Goal: Transaction & Acquisition: Book appointment/travel/reservation

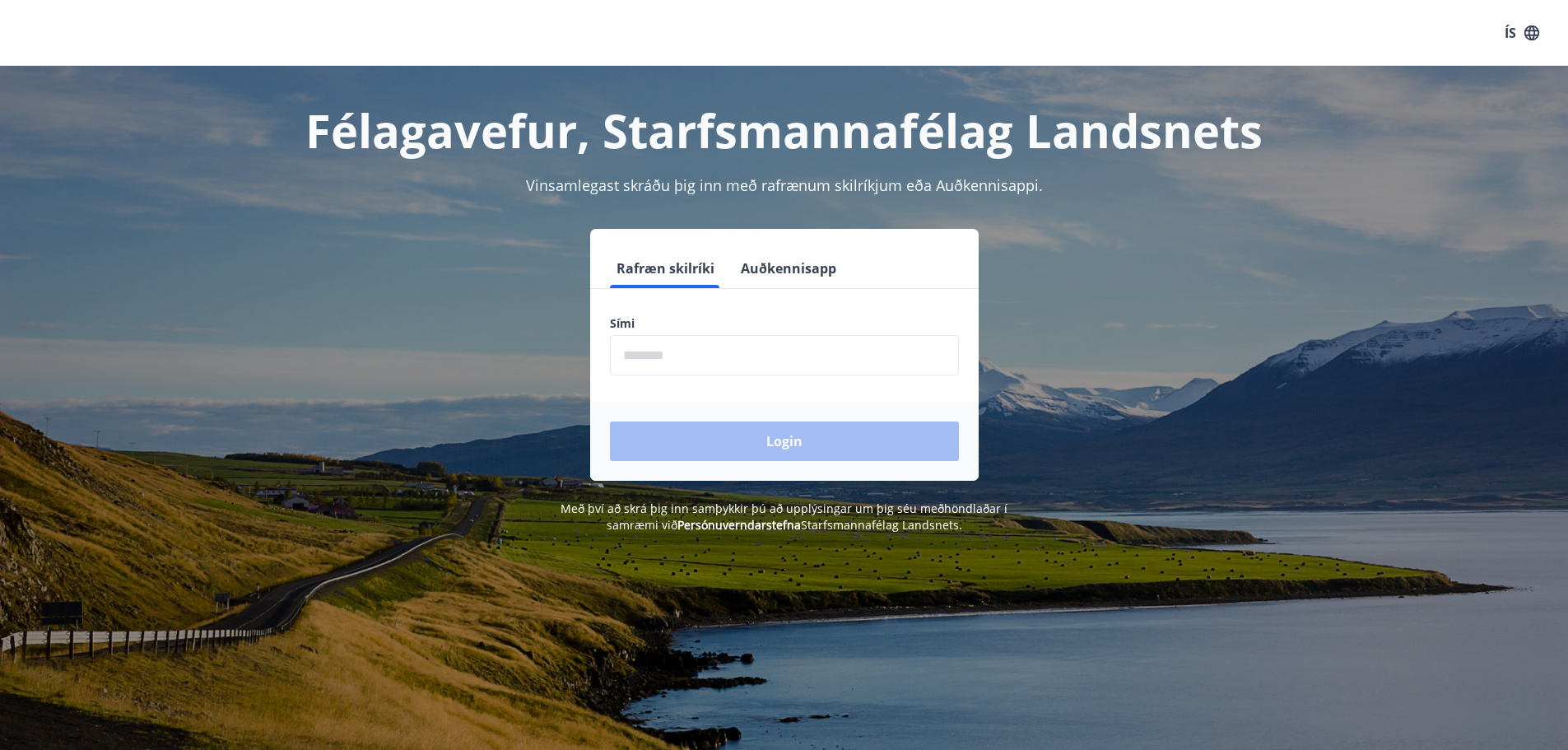
click at [775, 350] on input "phone" at bounding box center [784, 356] width 349 height 40
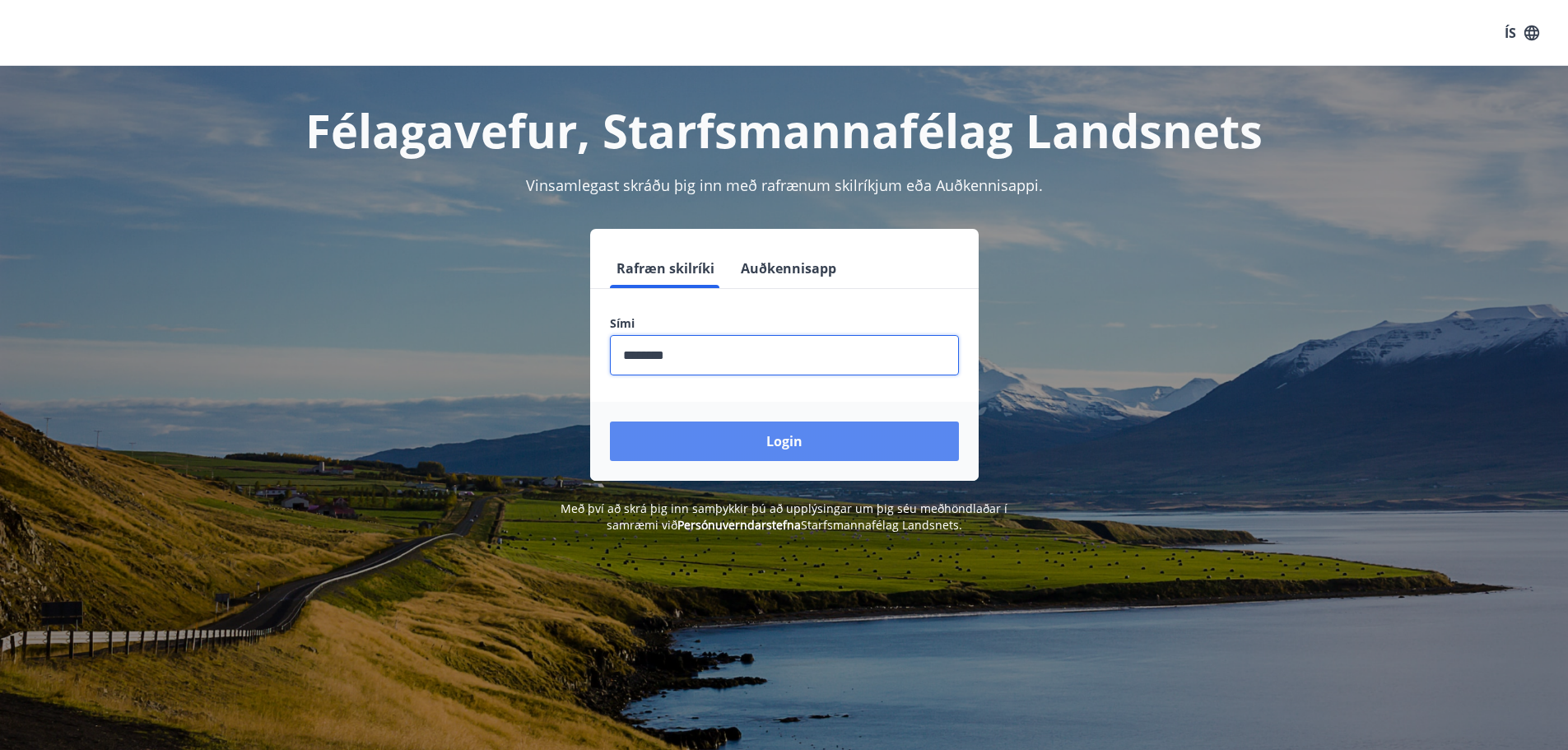
type input "********"
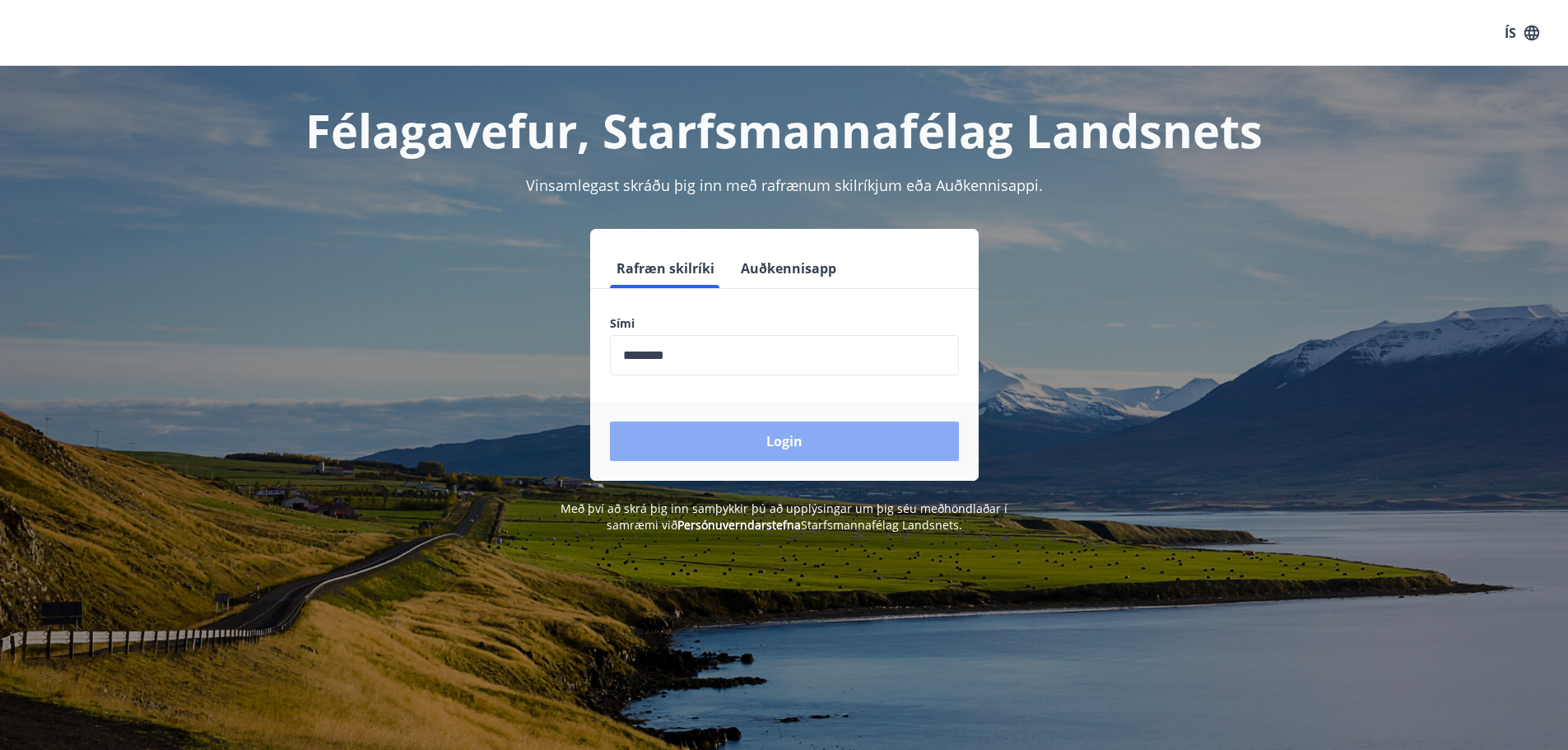
click at [792, 448] on button "Login" at bounding box center [784, 441] width 349 height 40
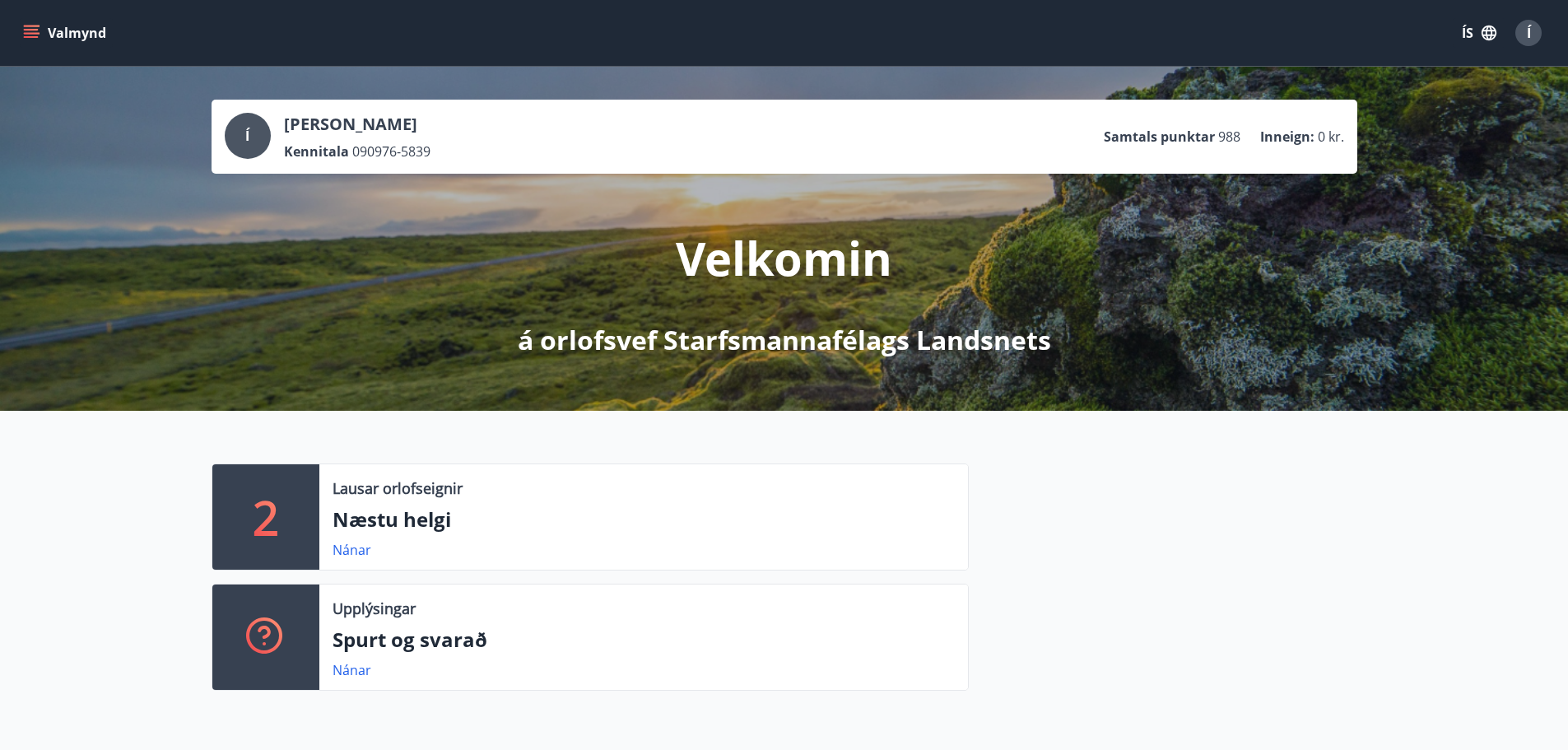
click at [423, 523] on p "Næstu helgi" at bounding box center [644, 519] width 622 height 28
click at [276, 531] on p "2" at bounding box center [266, 517] width 26 height 62
click at [355, 549] on link "Nánar" at bounding box center [352, 550] width 39 height 18
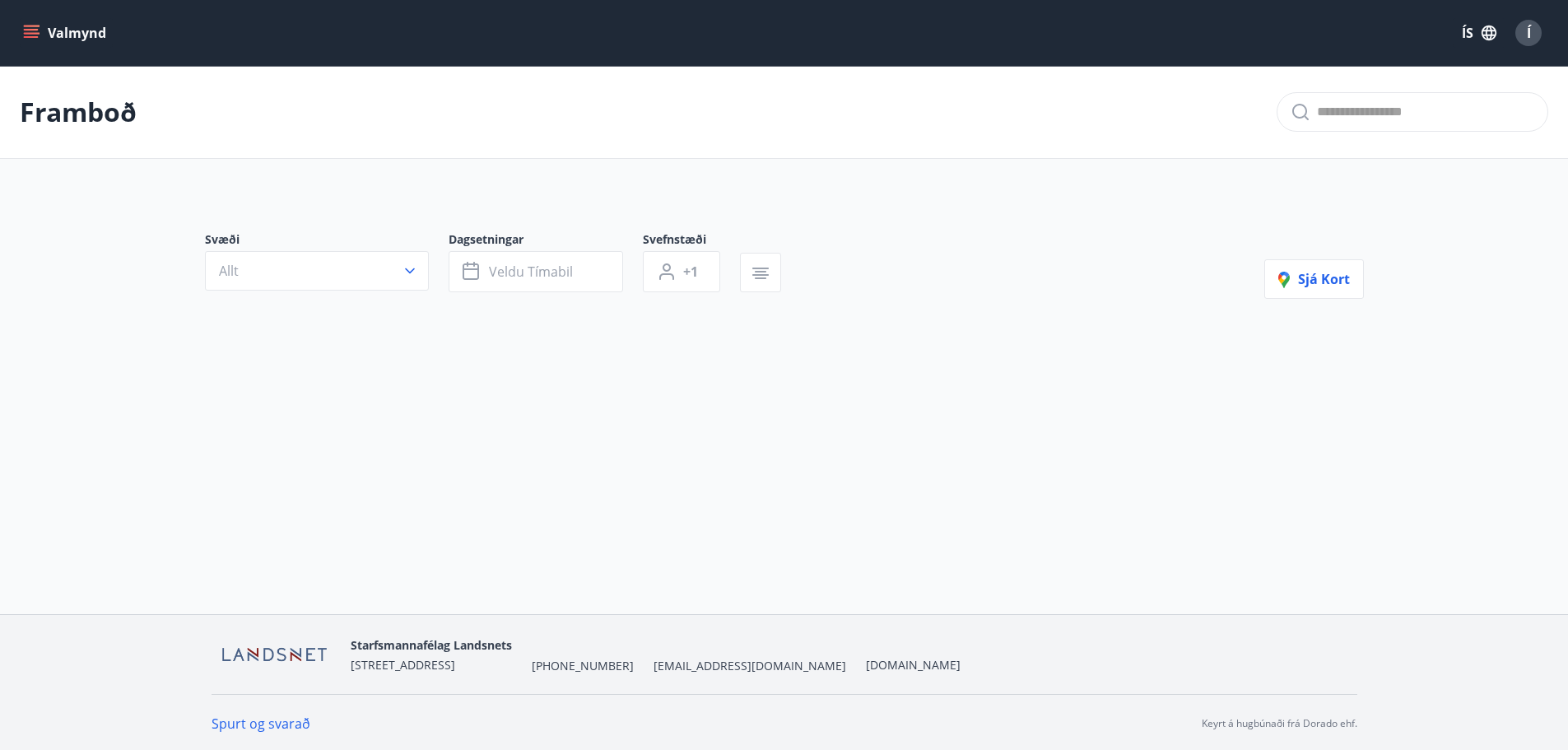
type input "*"
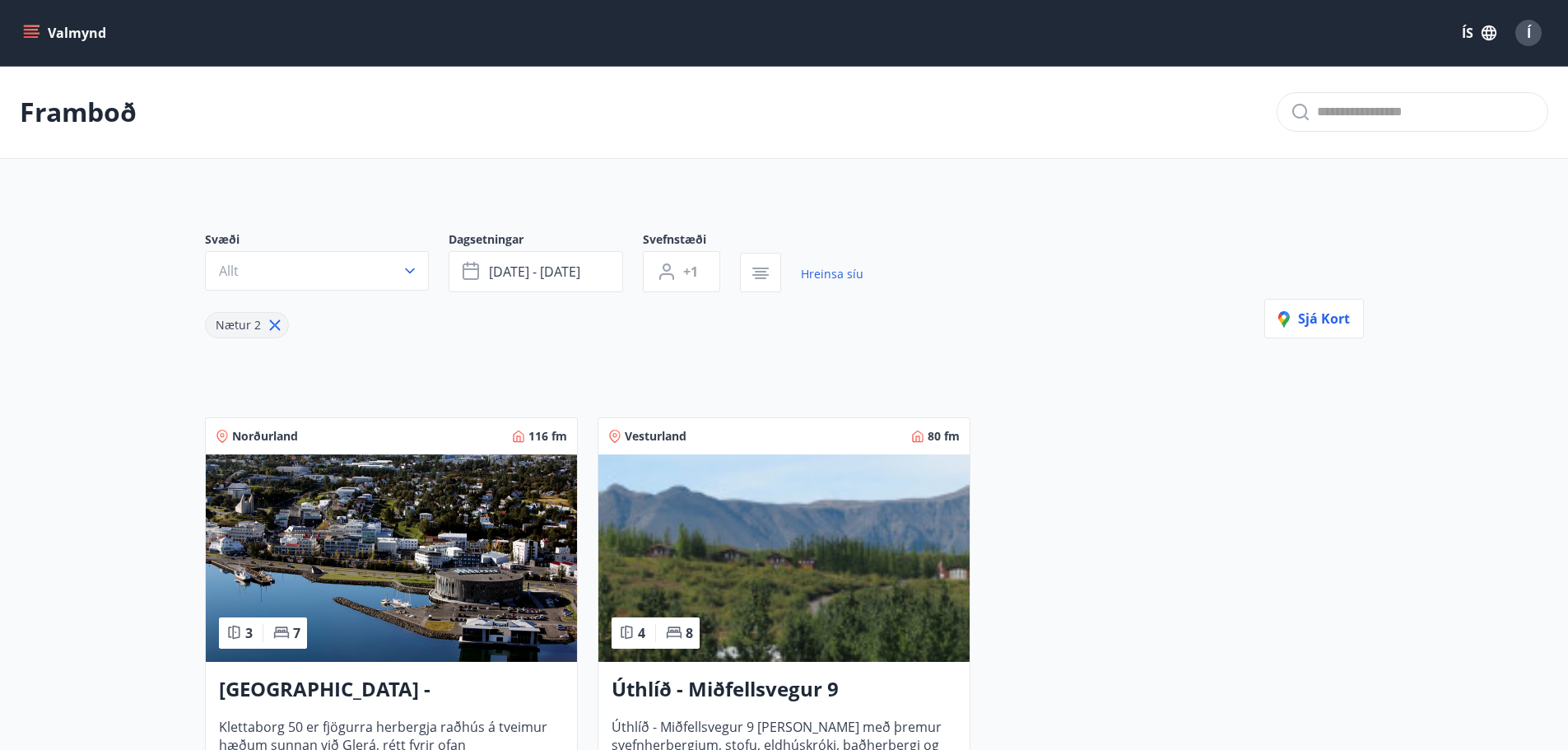
drag, startPoint x: 1567, startPoint y: 197, endPoint x: 1556, endPoint y: 304, distance: 107.6
click at [1556, 304] on main "Framboð Svæði Allt Dagsetningar [DATE] - [DATE] Svefnstæði +1 Hreinsa síu Nætur…" at bounding box center [784, 461] width 1568 height 791
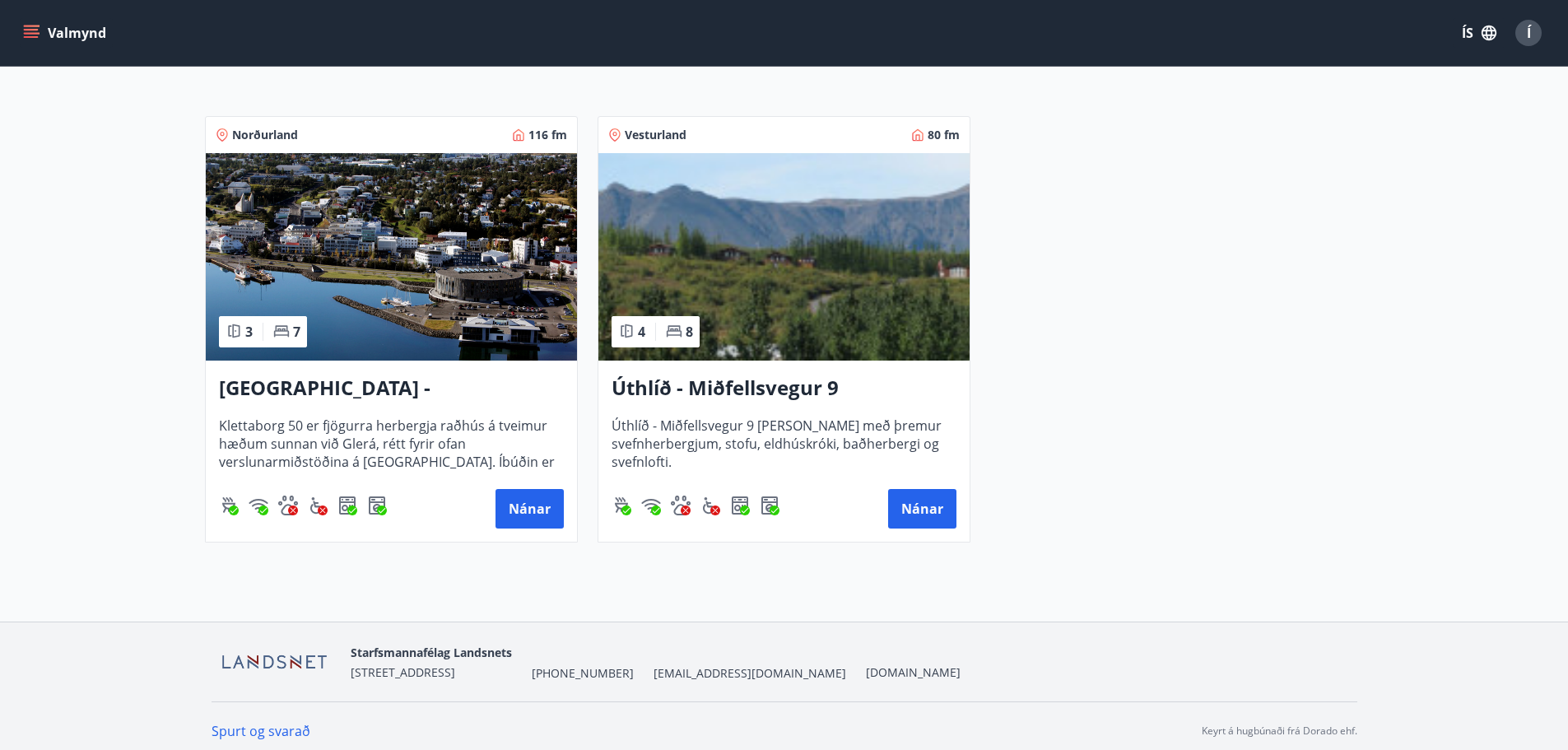
scroll to position [311, 0]
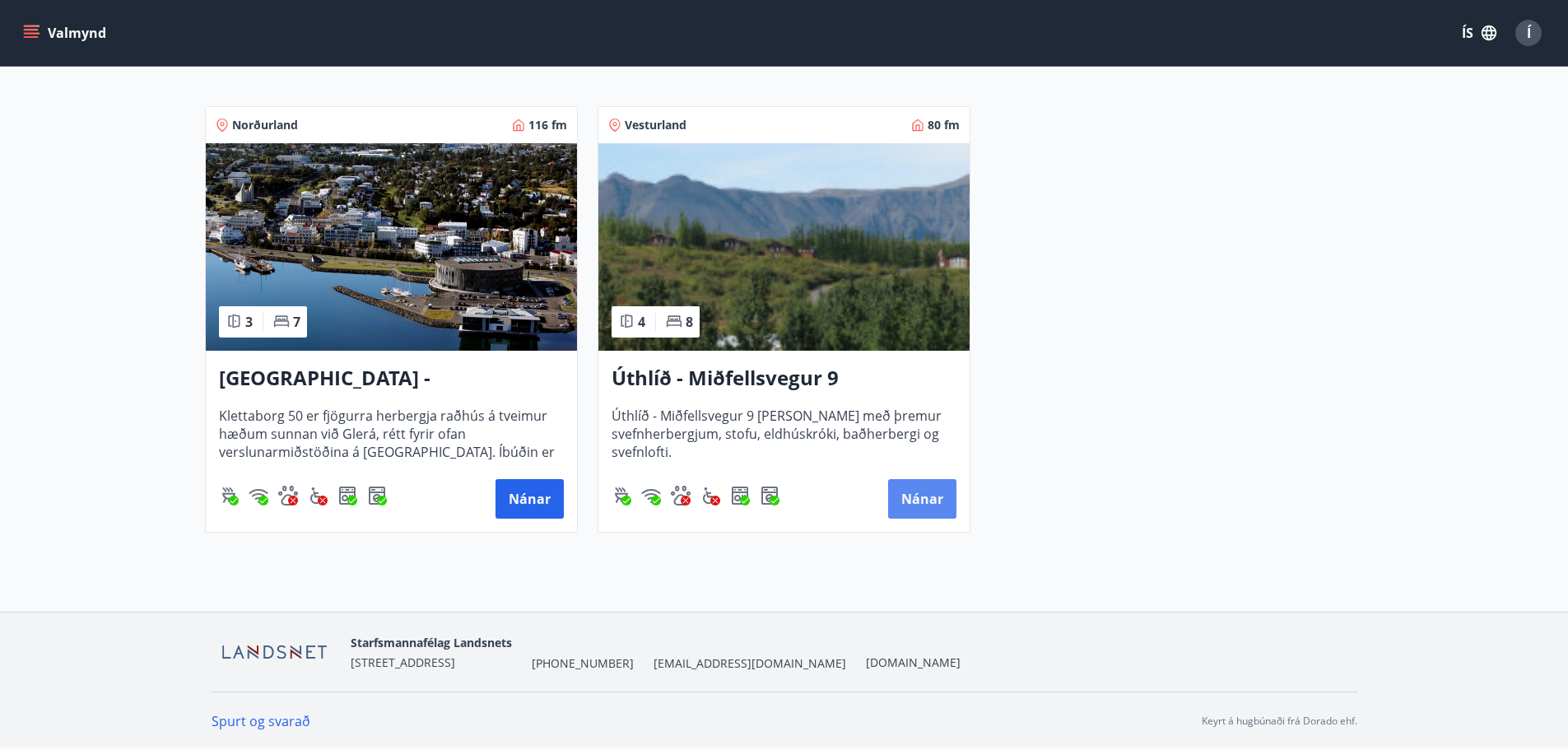
click at [929, 498] on button "Nánar" at bounding box center [922, 499] width 68 height 40
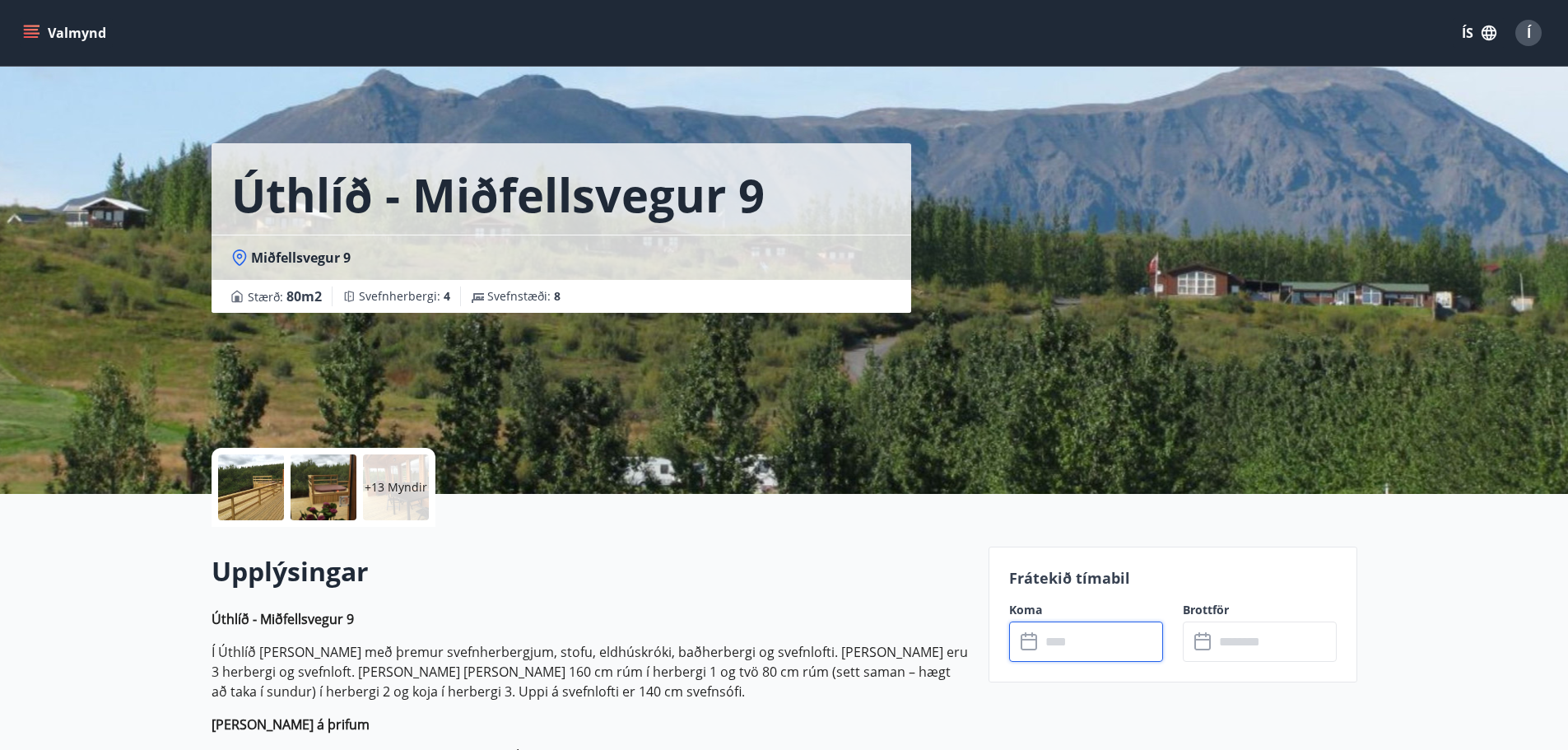
click at [1136, 645] on input "text" at bounding box center [1102, 642] width 123 height 40
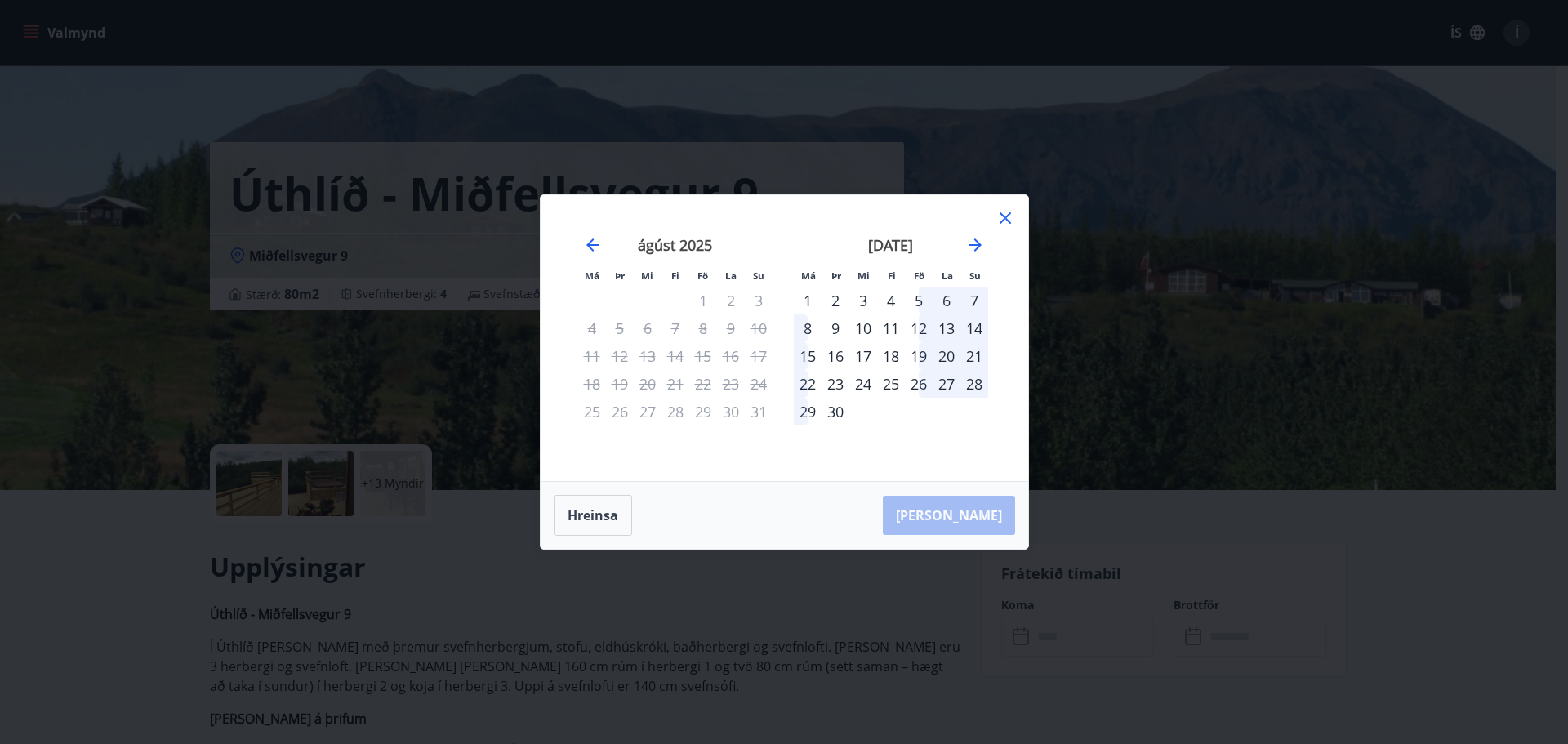
click at [922, 330] on div "12" at bounding box center [918, 328] width 28 height 28
click at [969, 328] on div "14" at bounding box center [974, 328] width 28 height 28
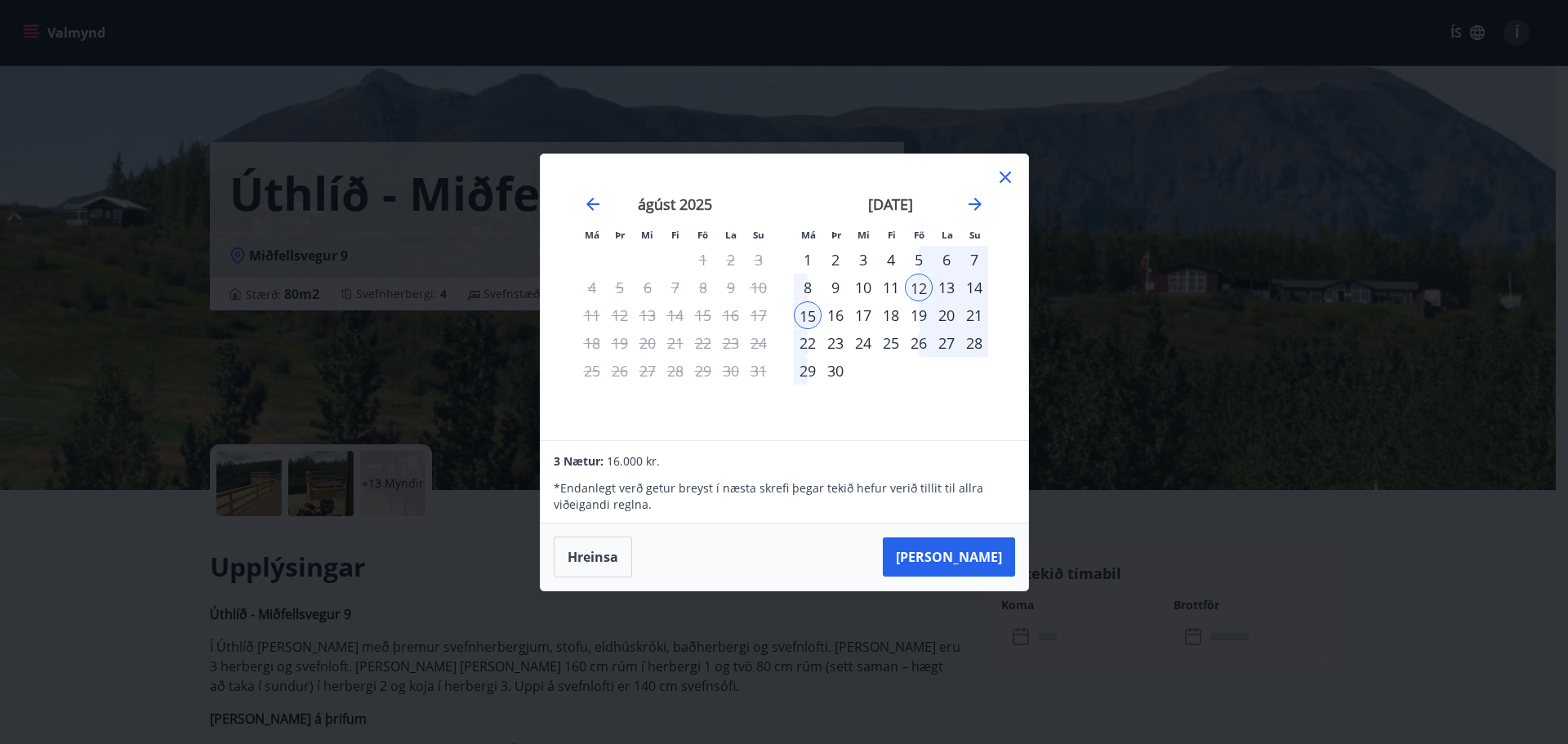
click at [976, 286] on div "14" at bounding box center [974, 287] width 28 height 28
click at [1010, 175] on icon at bounding box center [1006, 178] width 20 height 20
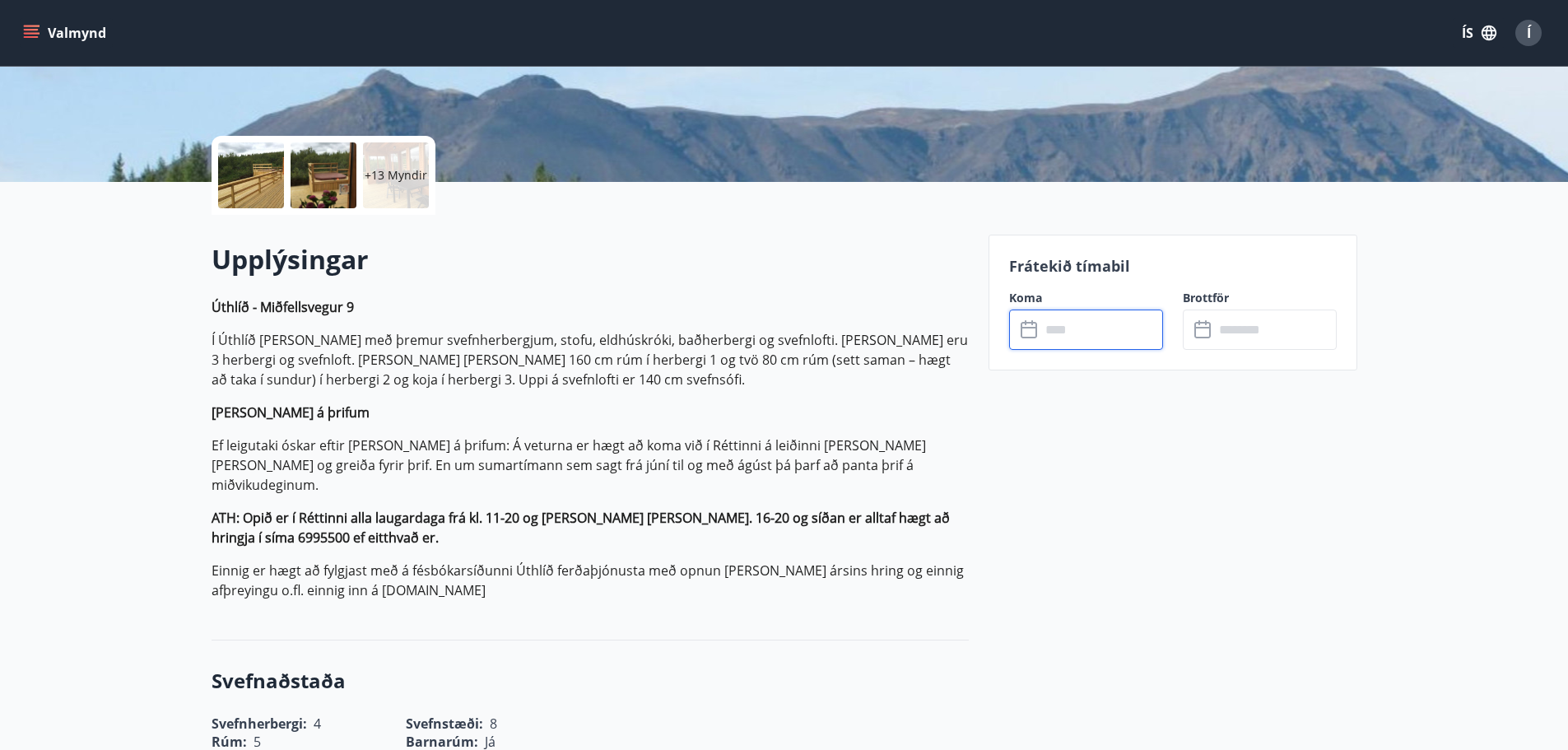
scroll to position [320, 0]
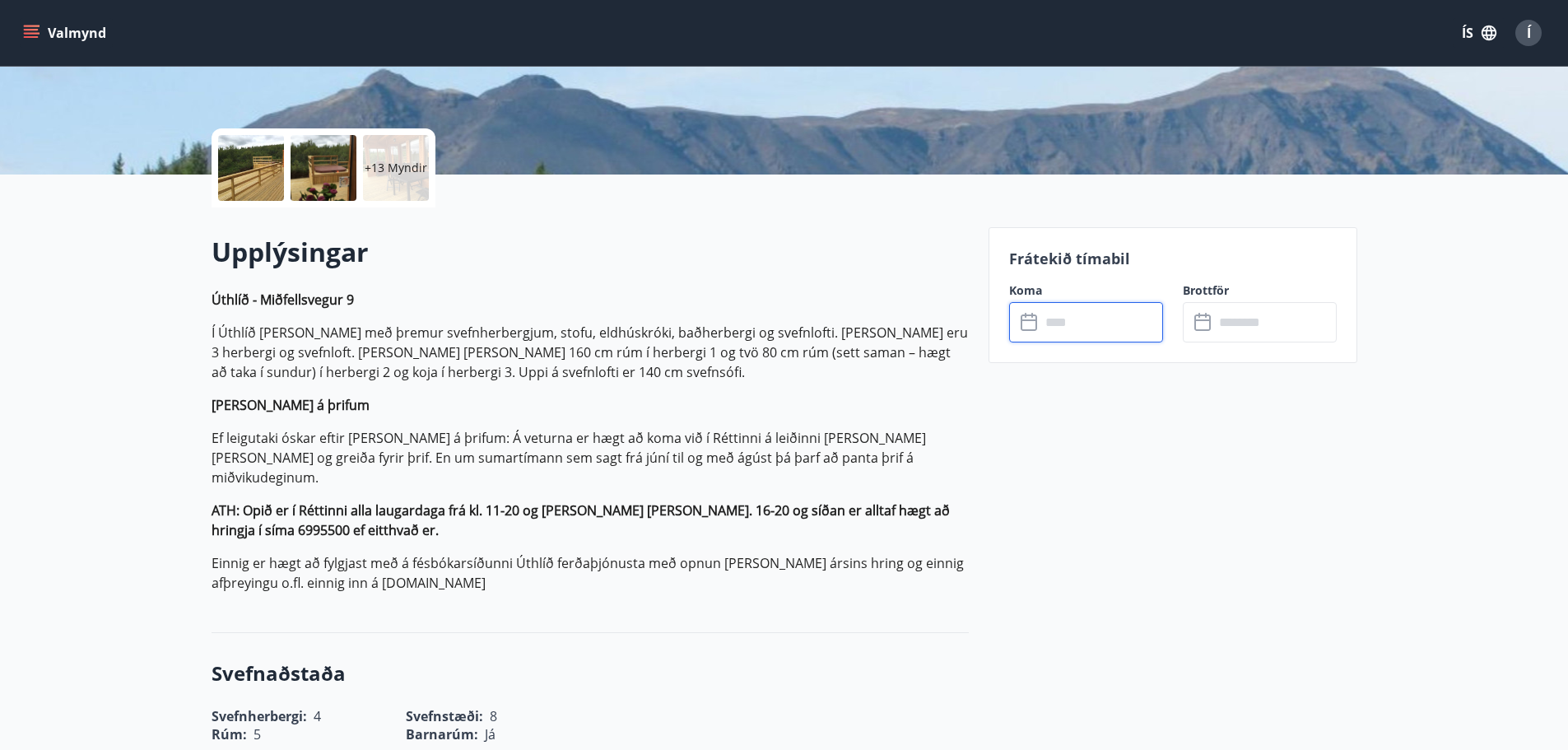
click at [1026, 322] on icon at bounding box center [1030, 323] width 20 height 20
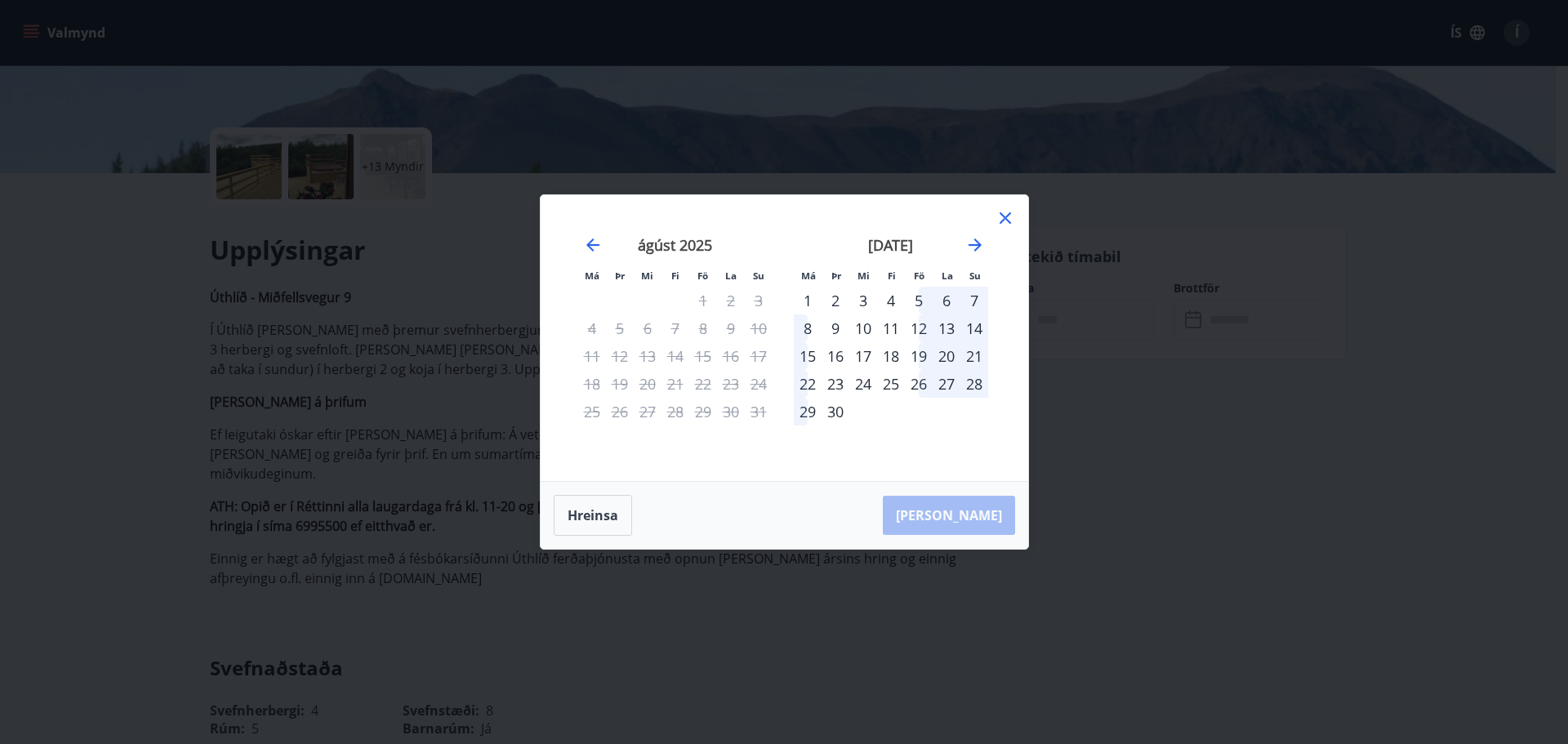
click at [925, 322] on div "12" at bounding box center [918, 328] width 28 height 28
click at [1007, 221] on icon at bounding box center [1006, 219] width 20 height 20
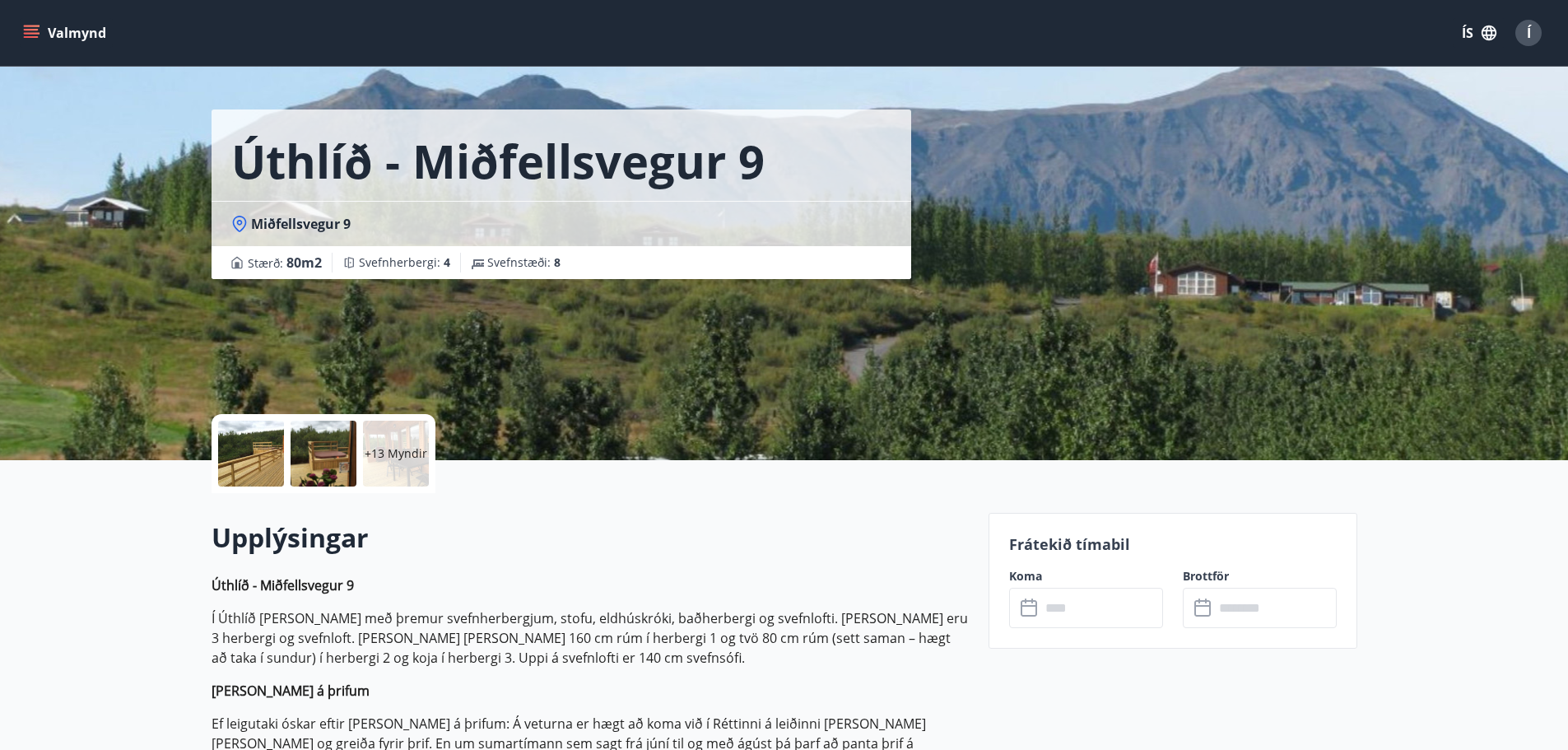
scroll to position [0, 0]
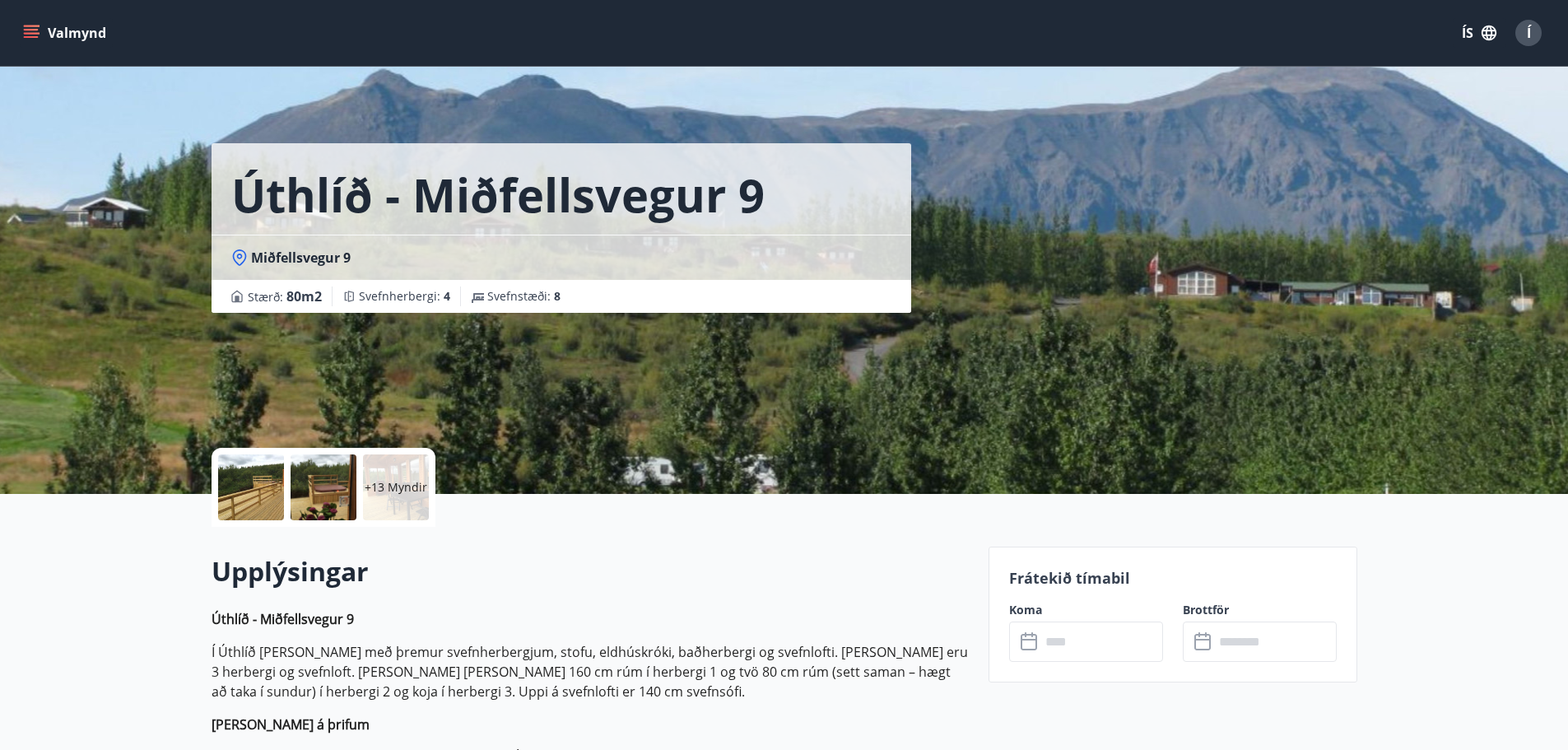
click at [62, 34] on button "Valmynd" at bounding box center [66, 33] width 93 height 29
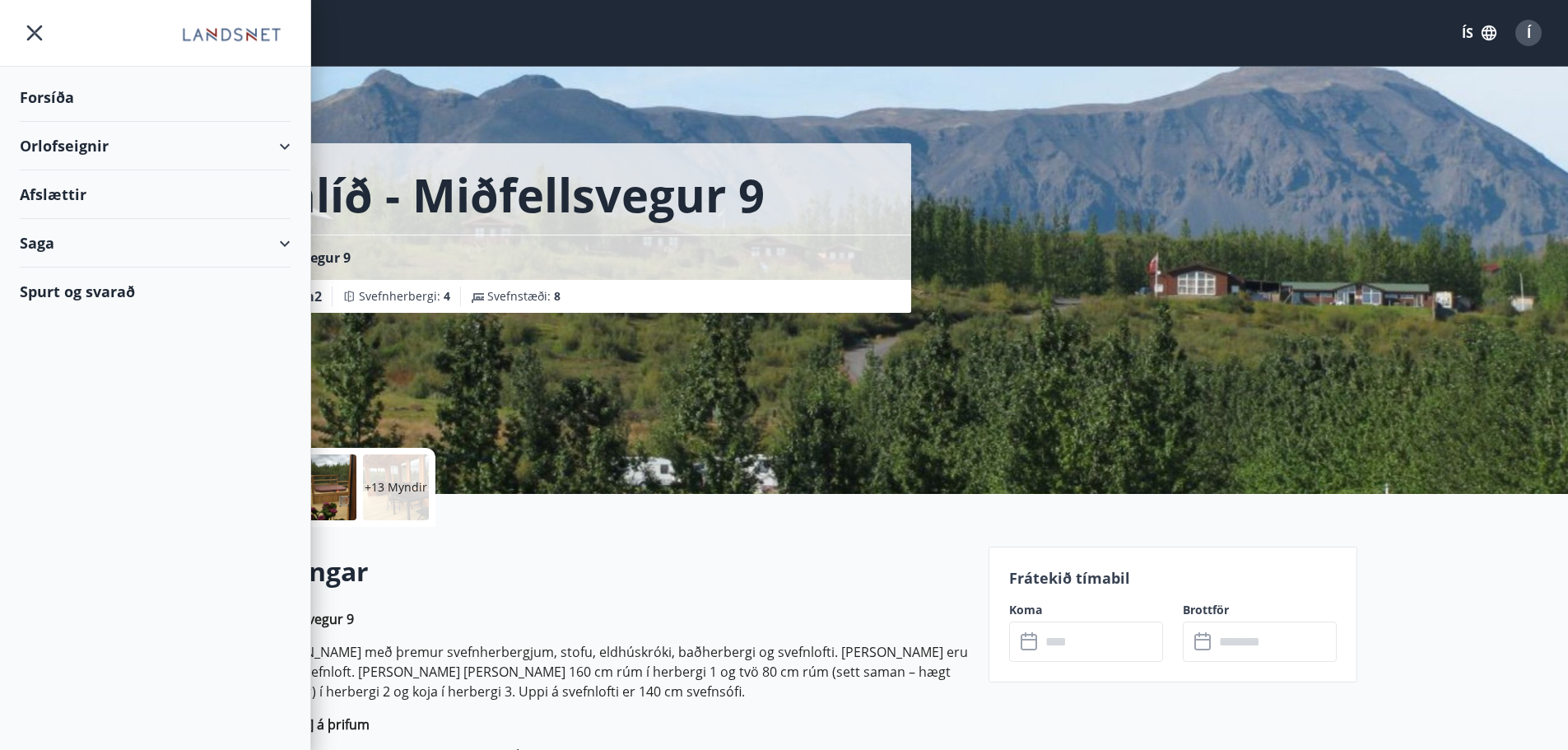
click at [138, 141] on div "Orlofseignir" at bounding box center [155, 146] width 271 height 49
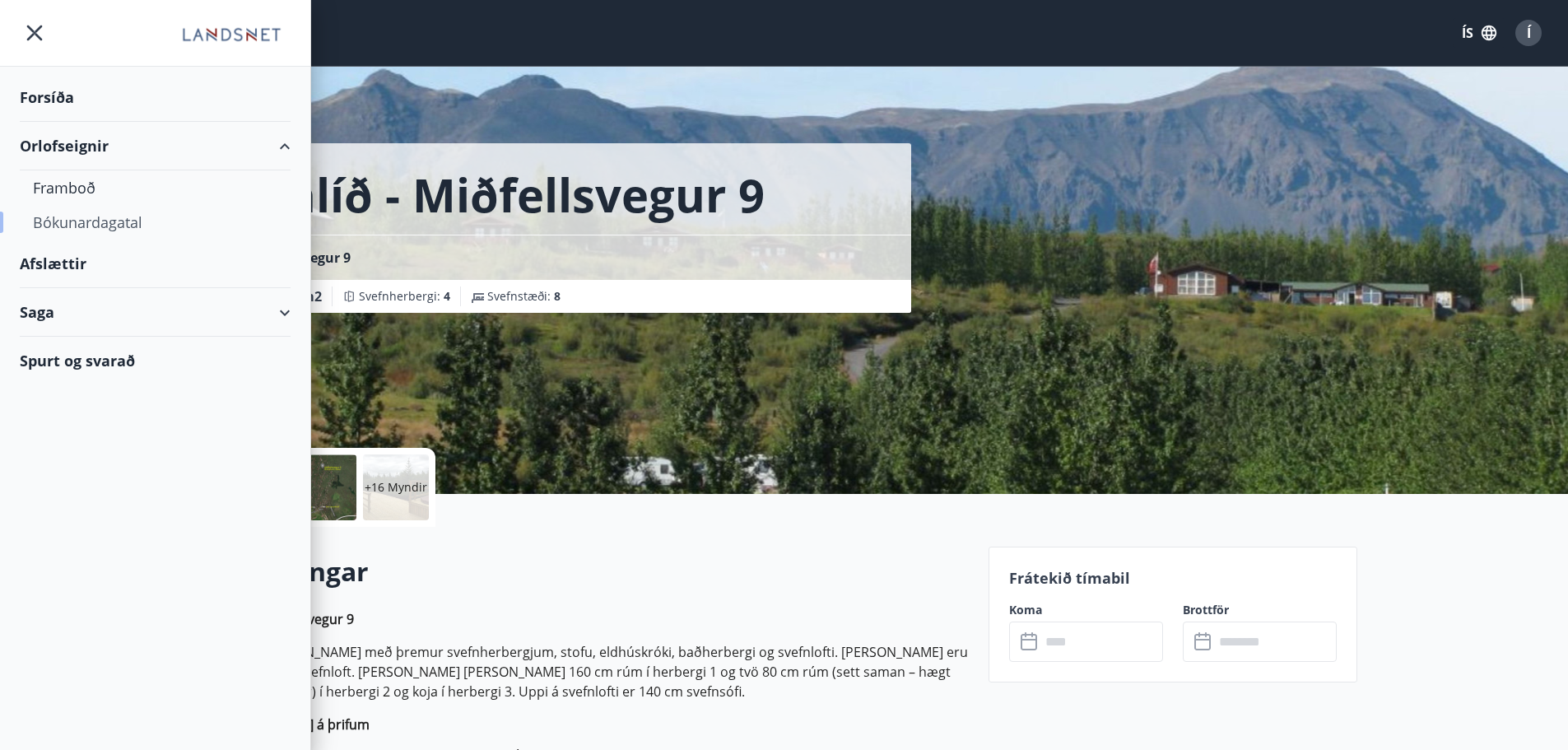
click at [114, 211] on div "Bókunardagatal" at bounding box center [155, 222] width 245 height 34
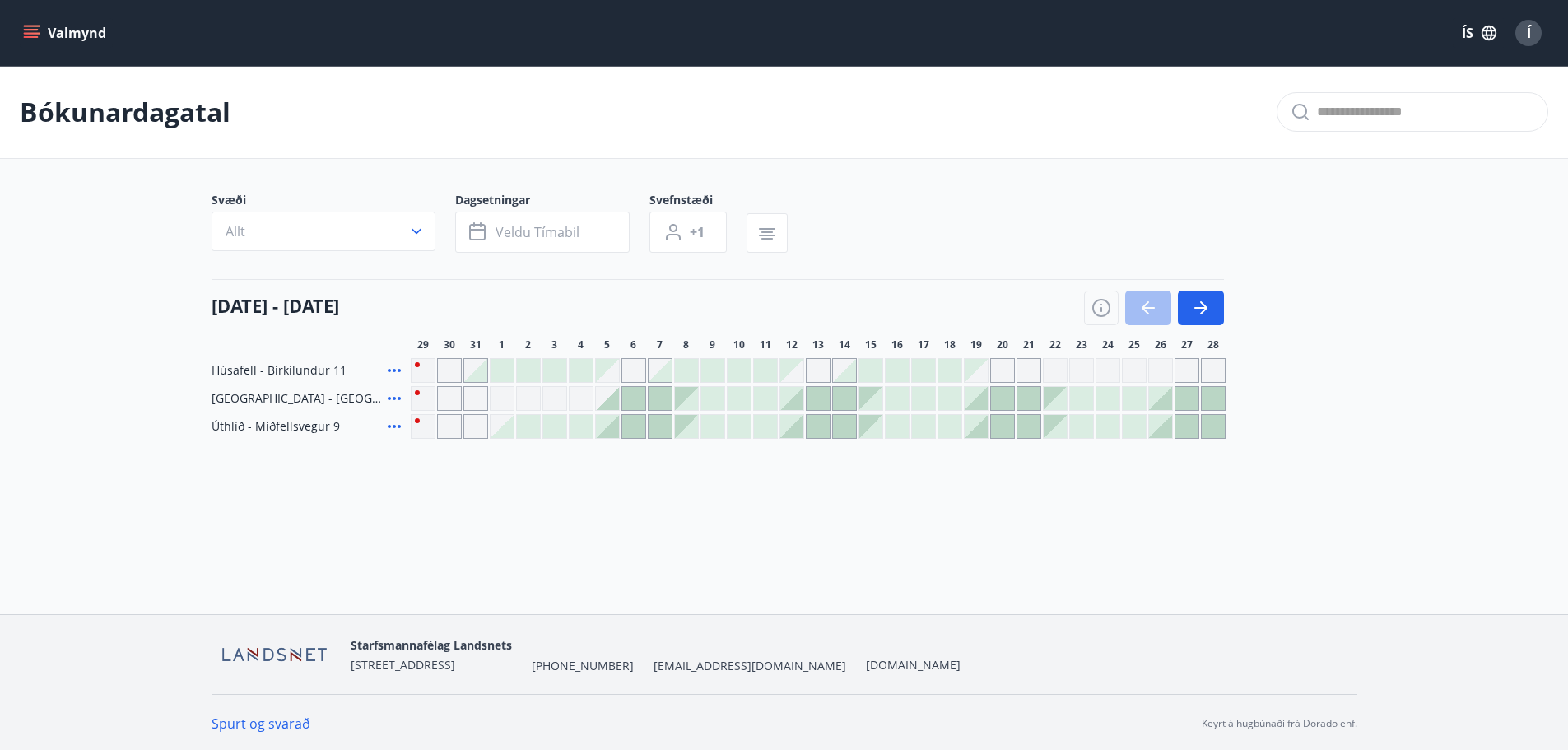
click at [400, 423] on icon at bounding box center [394, 427] width 20 height 20
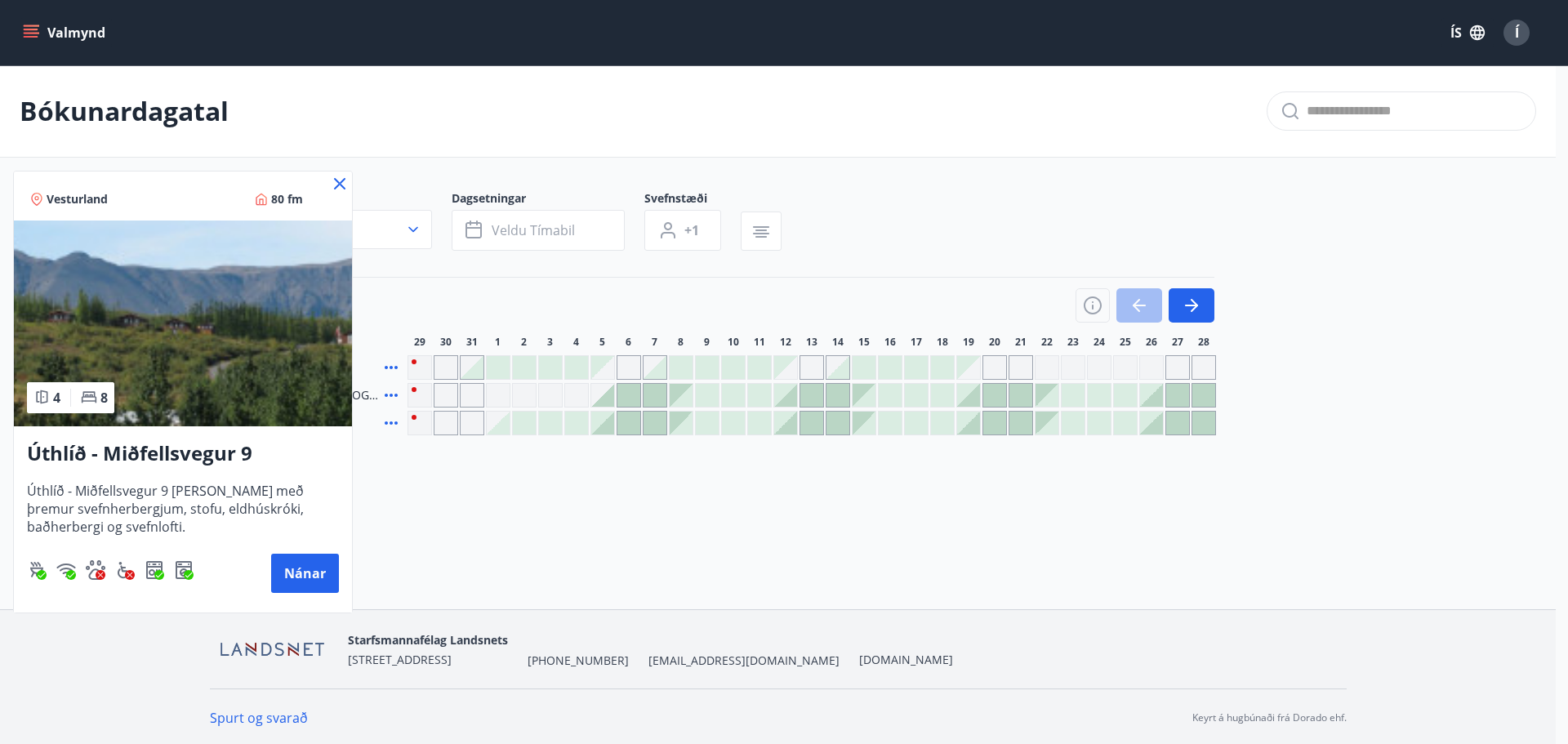
click at [783, 430] on div at bounding box center [784, 372] width 1568 height 744
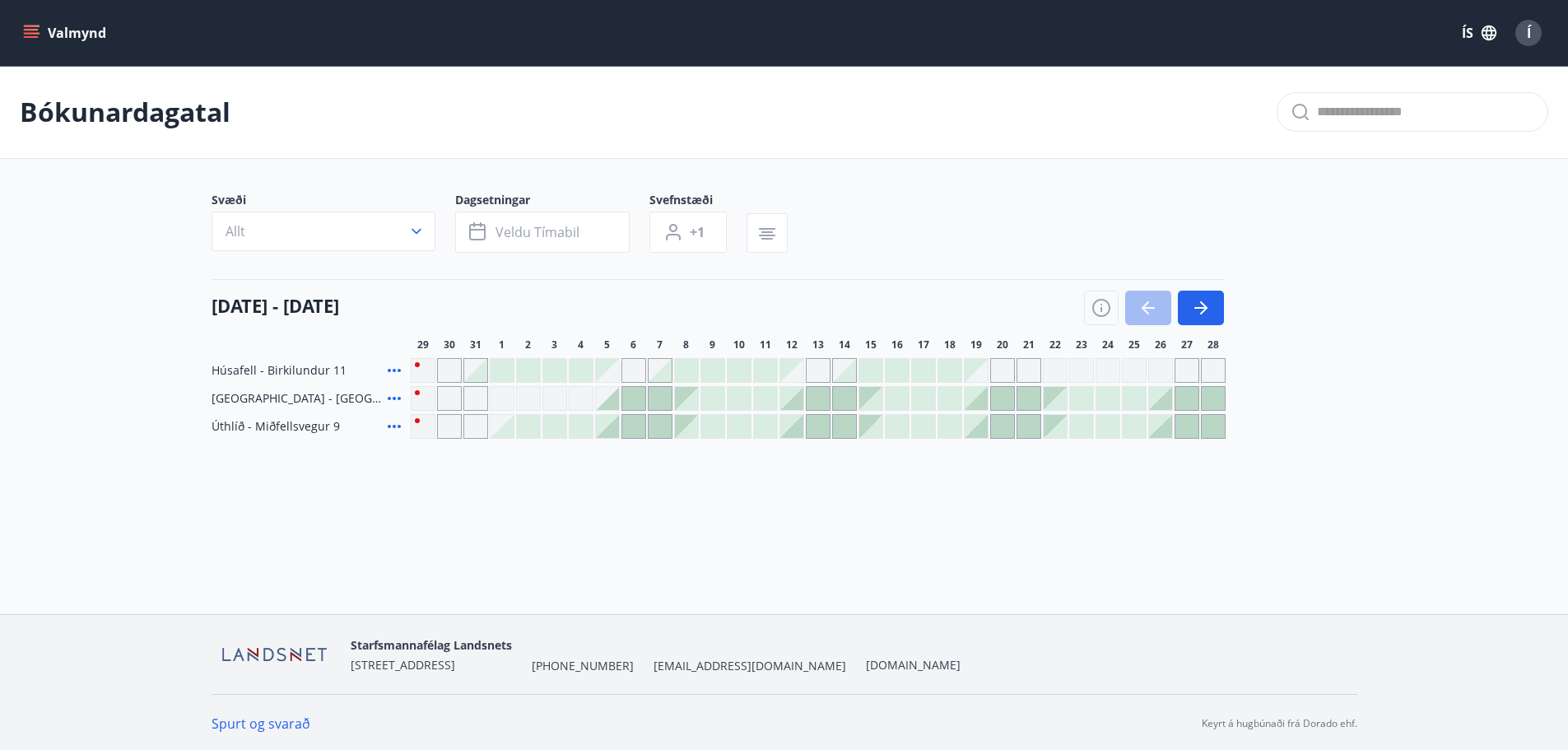
drag, startPoint x: 797, startPoint y: 428, endPoint x: 857, endPoint y: 427, distance: 60.0
click at [857, 427] on div at bounding box center [818, 426] width 815 height 24
click at [1102, 311] on icon "button" at bounding box center [1102, 309] width 20 height 20
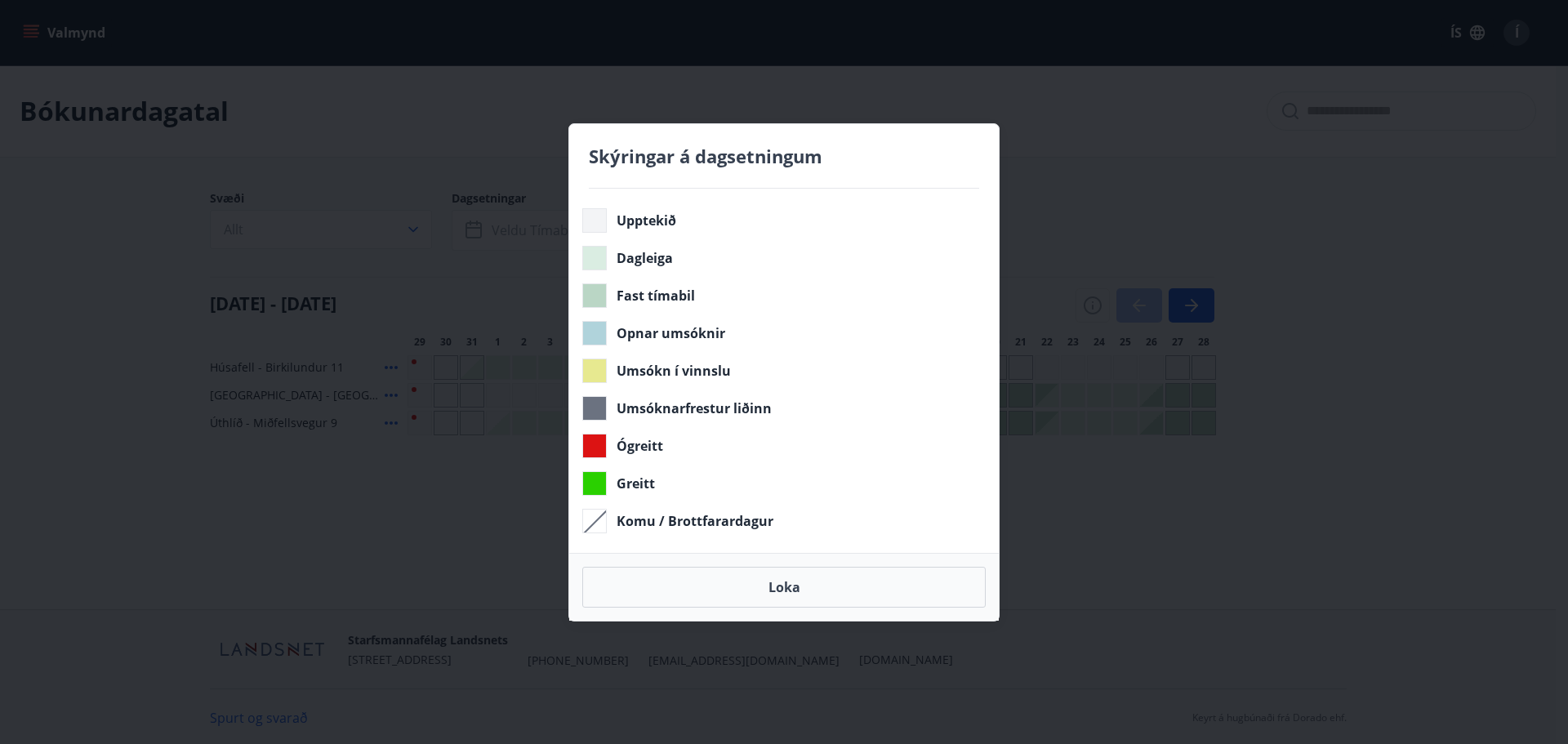
click at [1128, 511] on div "Skýringar á dagsetningum Upptekið Dagleiga Fast tímabil Opnar umsóknir Umsókn í…" at bounding box center [784, 372] width 1568 height 744
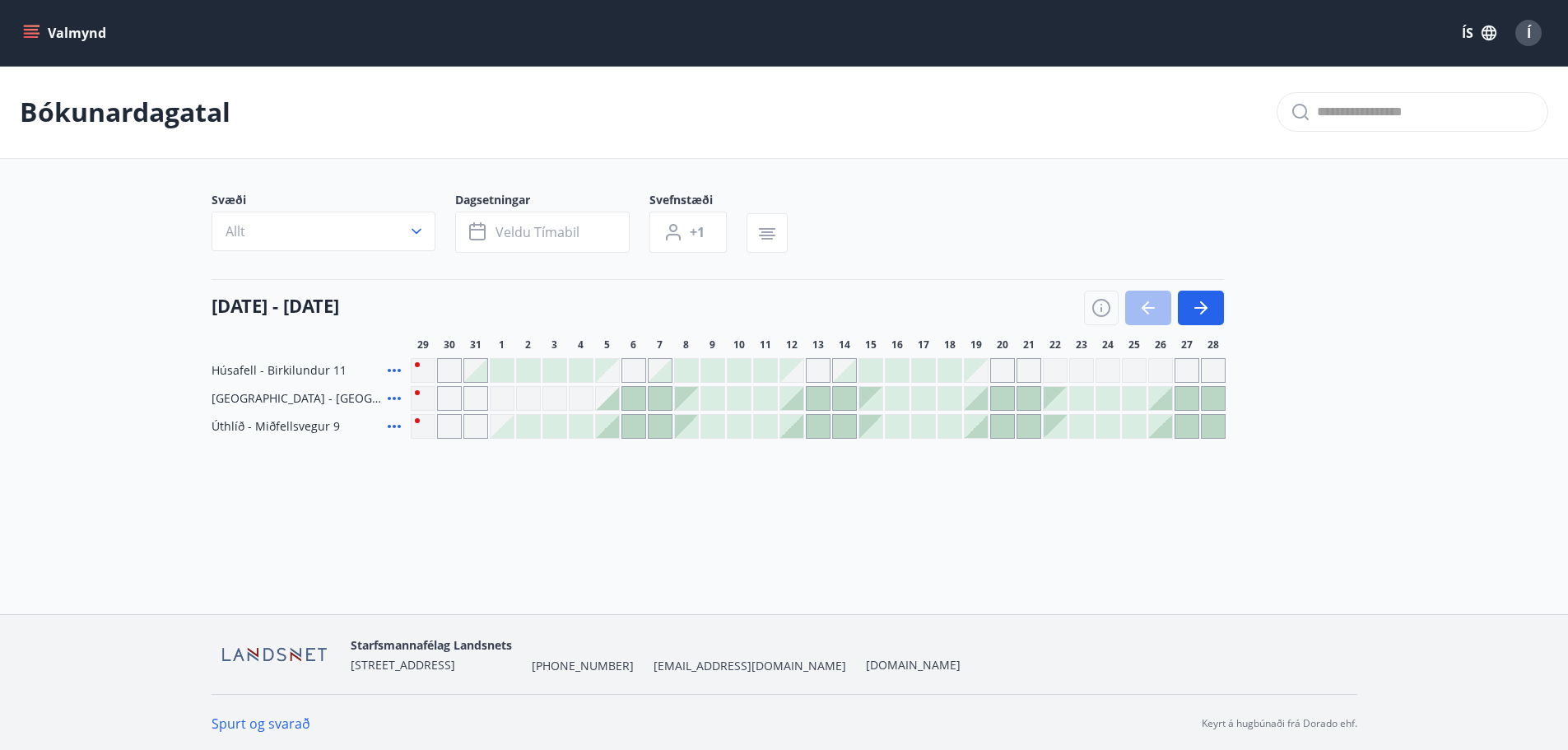
click at [797, 432] on div at bounding box center [791, 426] width 23 height 23
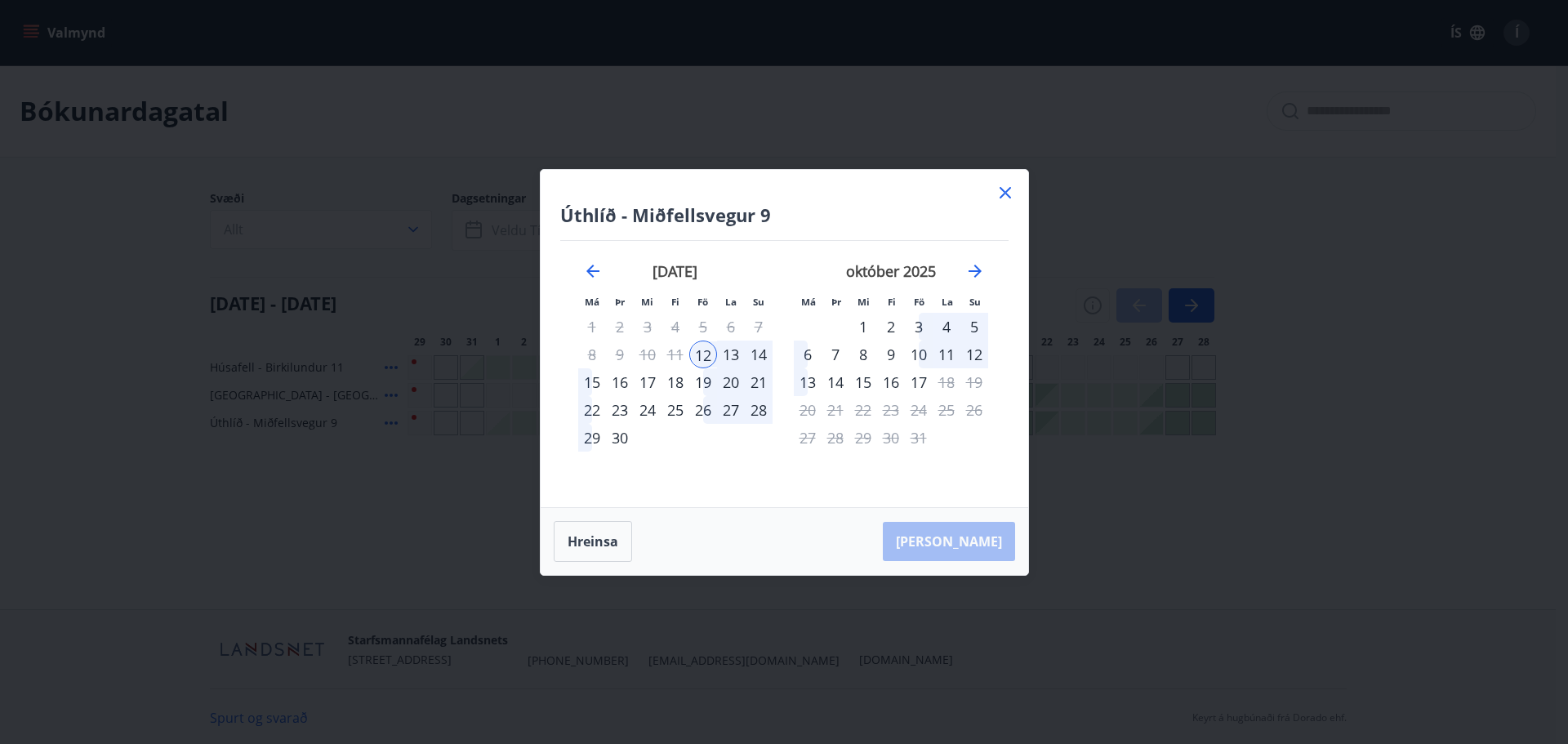
click at [760, 357] on div "14" at bounding box center [758, 354] width 28 height 28
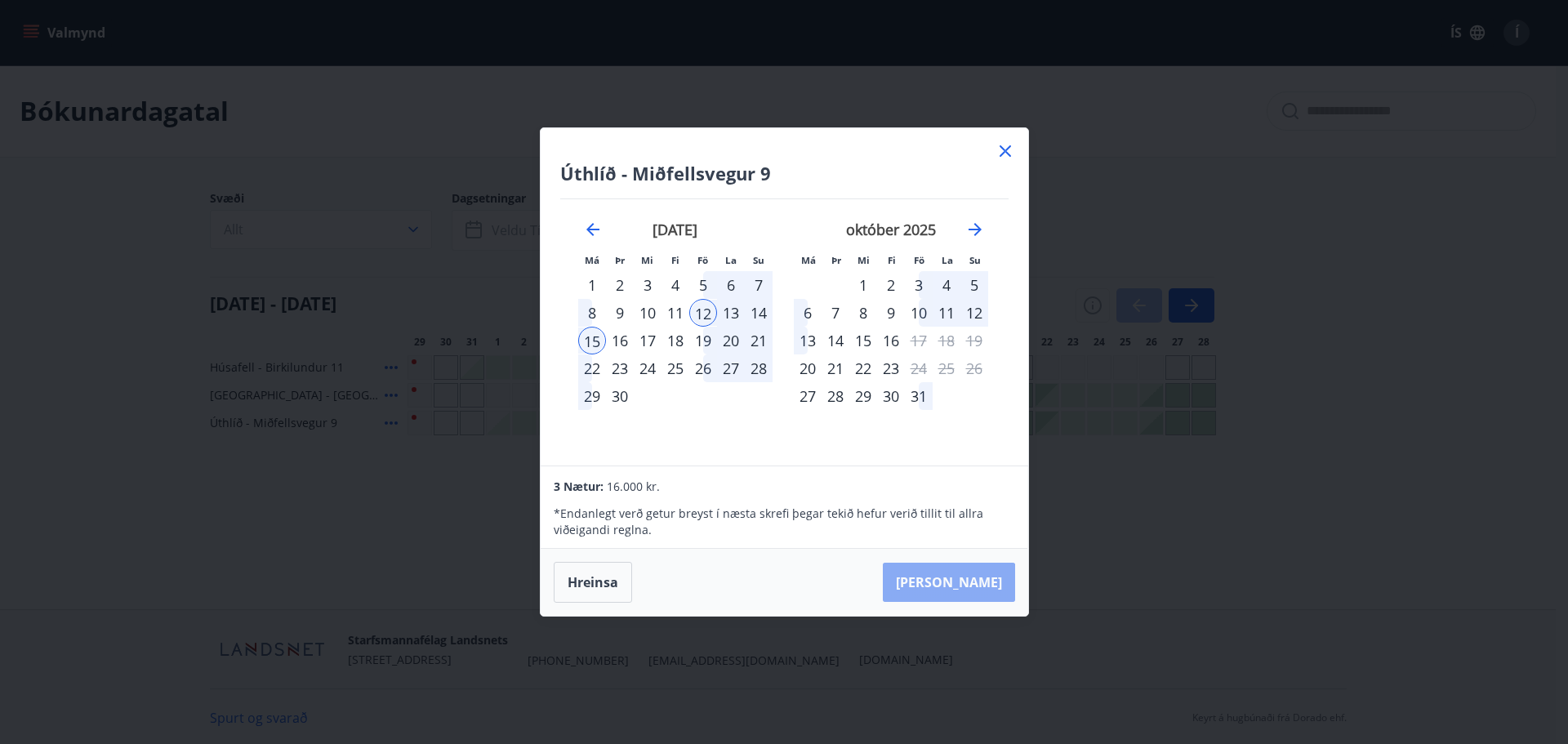
click at [1000, 586] on button "[PERSON_NAME]" at bounding box center [949, 582] width 133 height 39
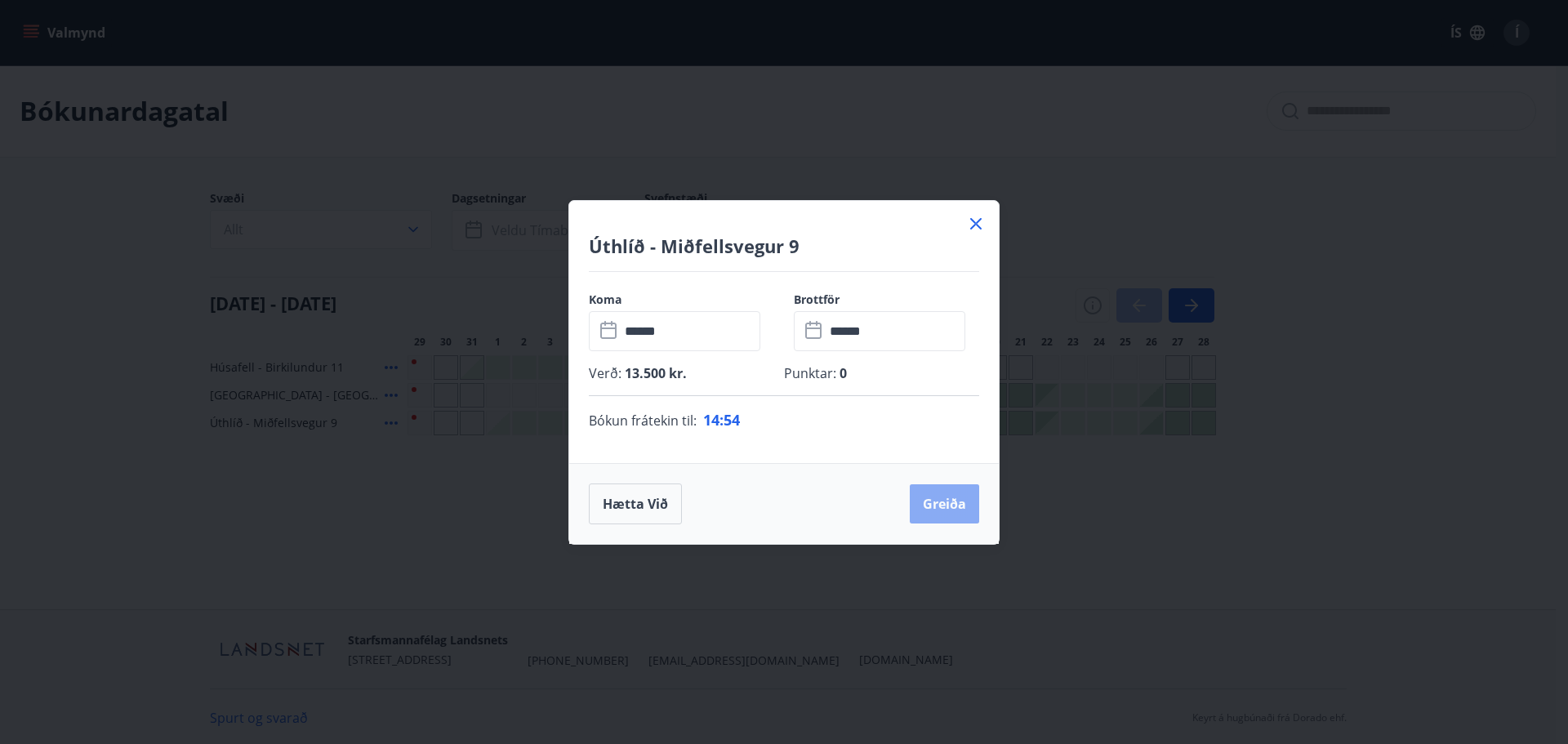
click at [960, 496] on button "Greiða" at bounding box center [944, 504] width 69 height 39
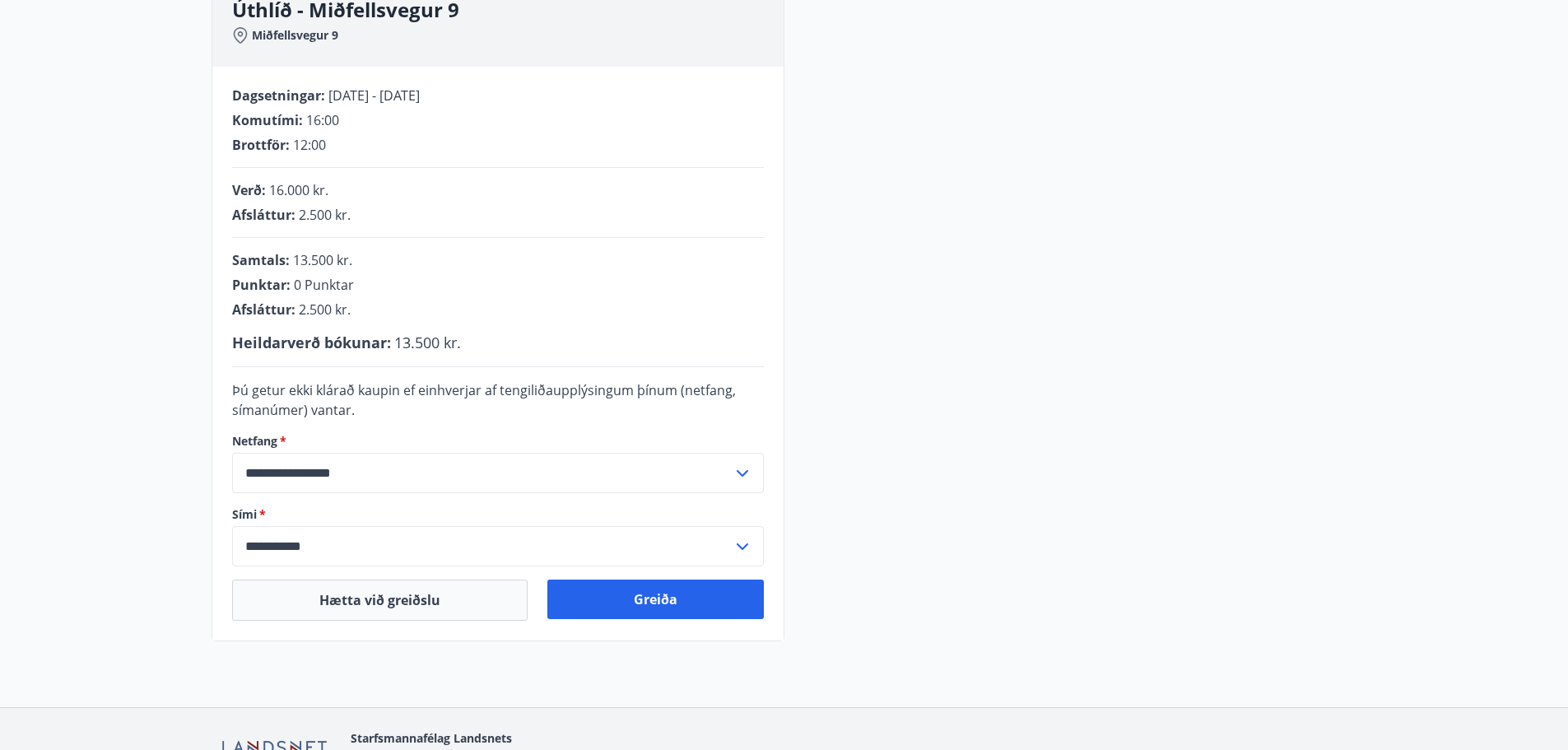
scroll to position [300, 0]
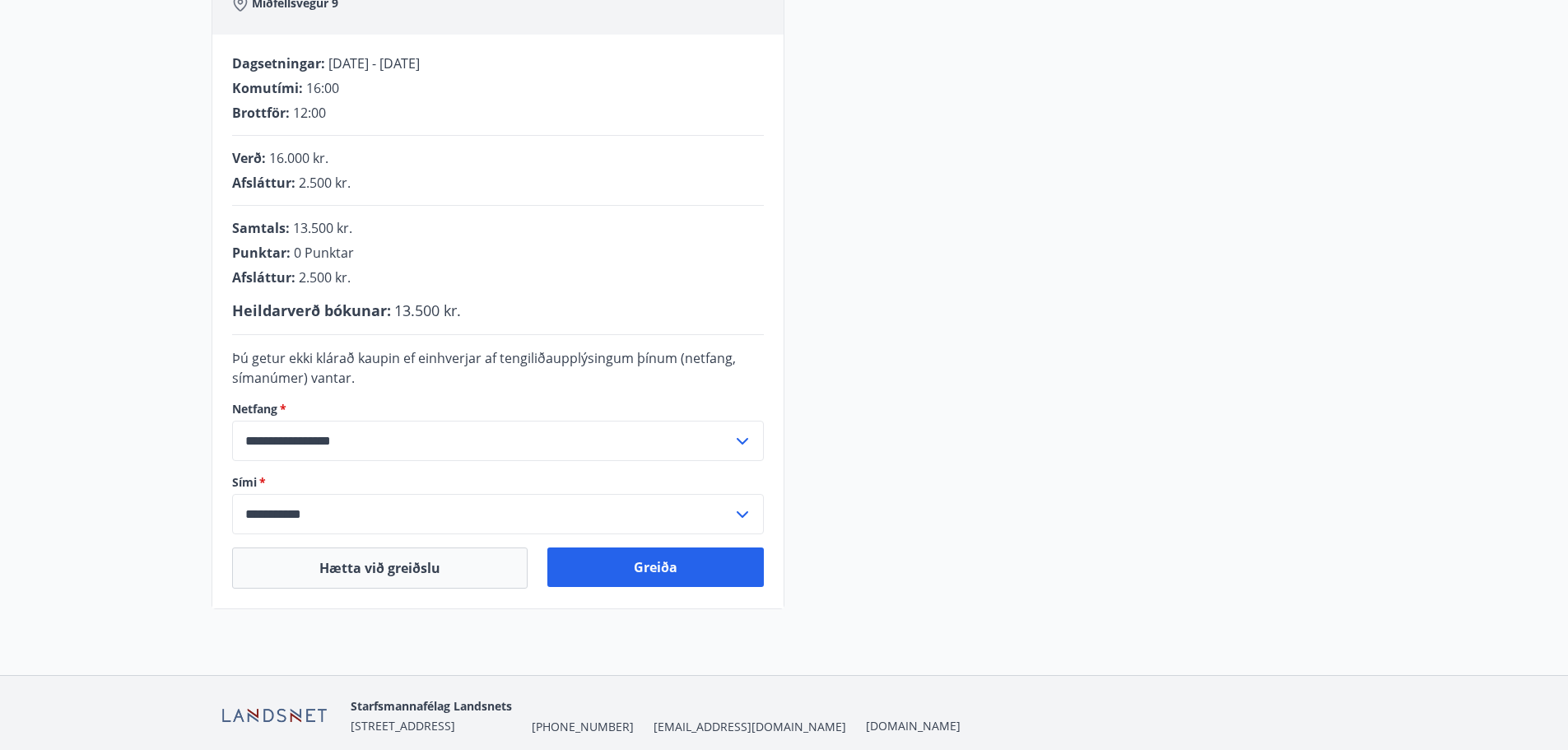
click at [378, 589] on div "**********" at bounding box center [498, 321] width 571 height 574
click at [381, 568] on button "Hætta við greiðslu" at bounding box center [380, 568] width 296 height 41
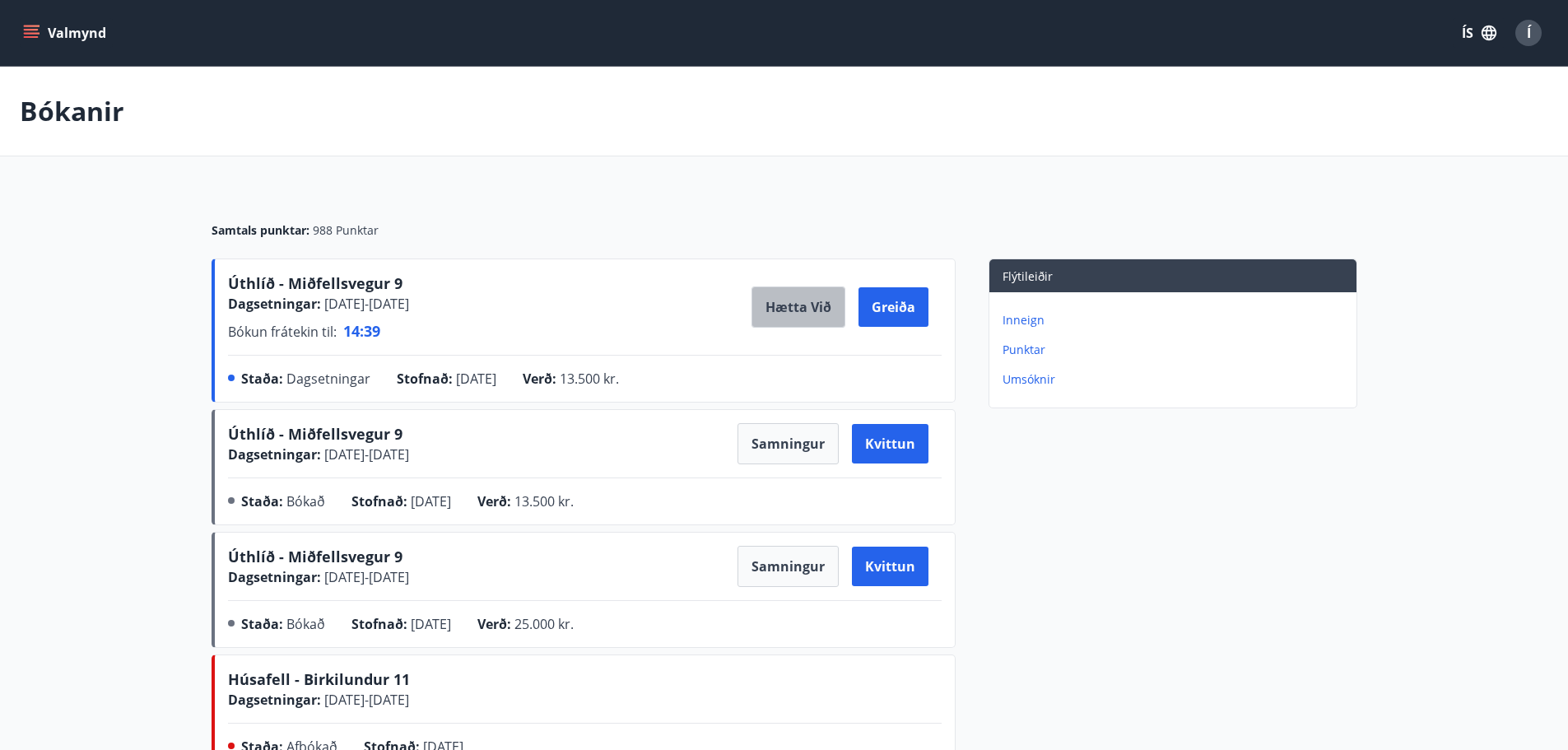
click at [772, 312] on button "Hætta við" at bounding box center [798, 307] width 94 height 41
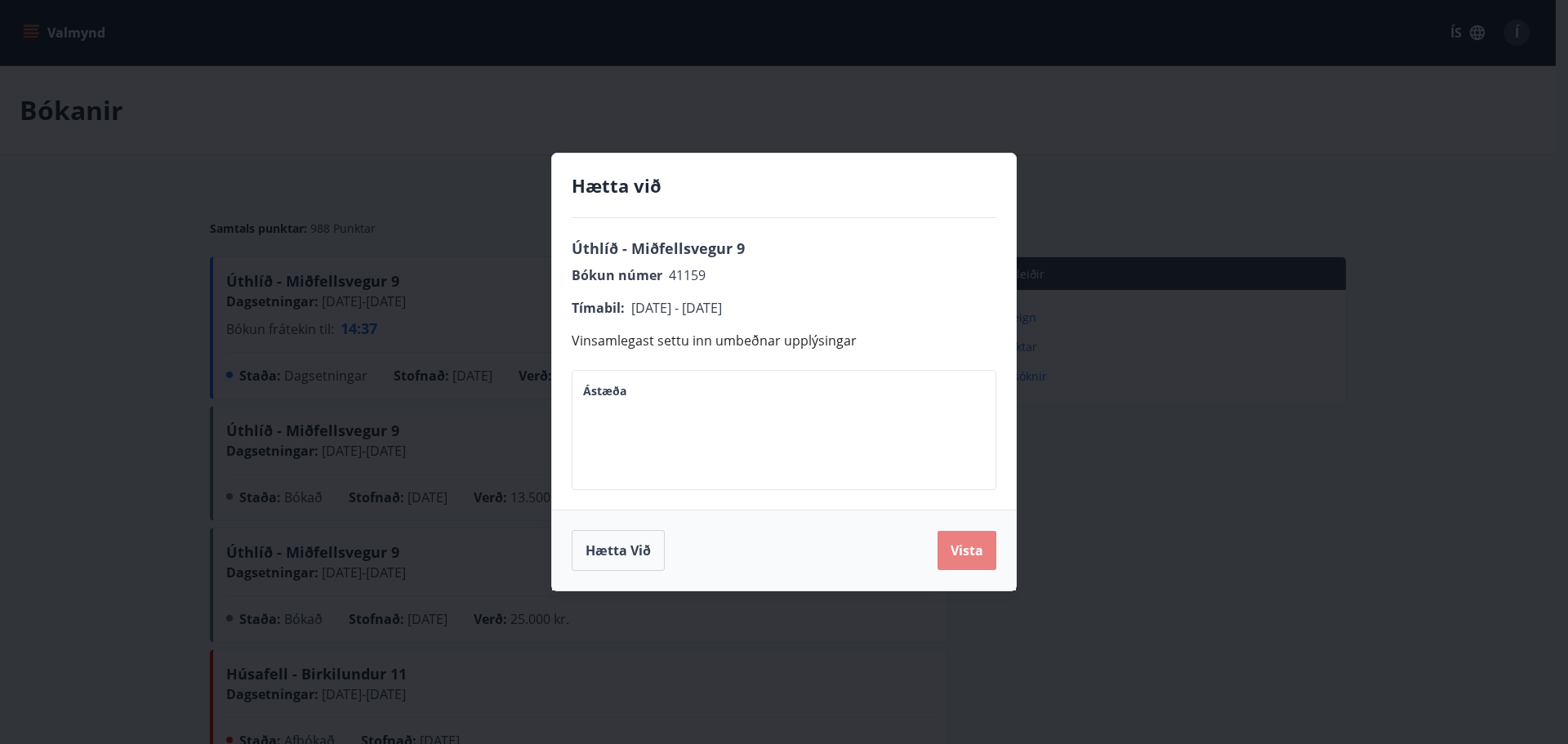
click at [973, 559] on button "Vista" at bounding box center [967, 550] width 59 height 39
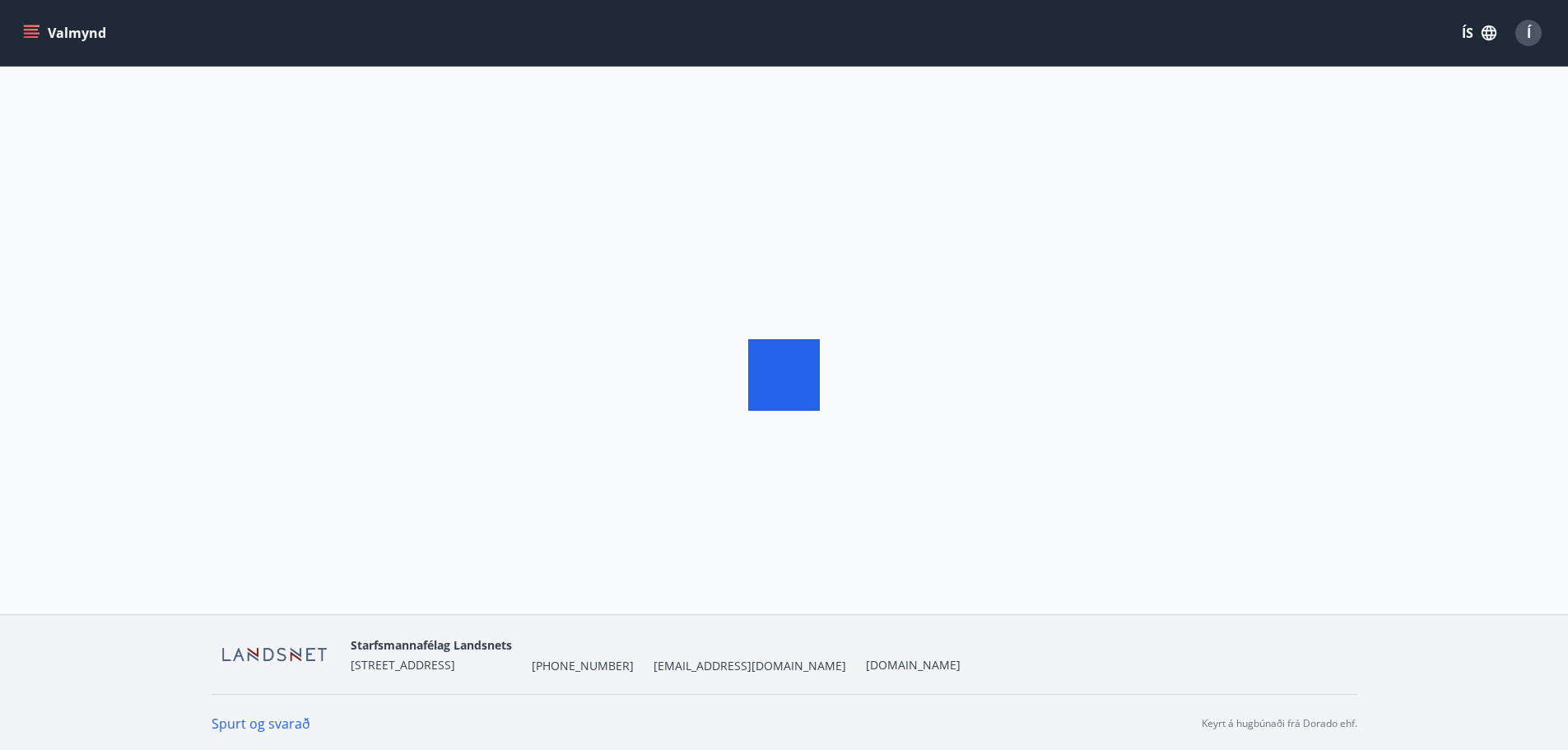
scroll to position [3, 0]
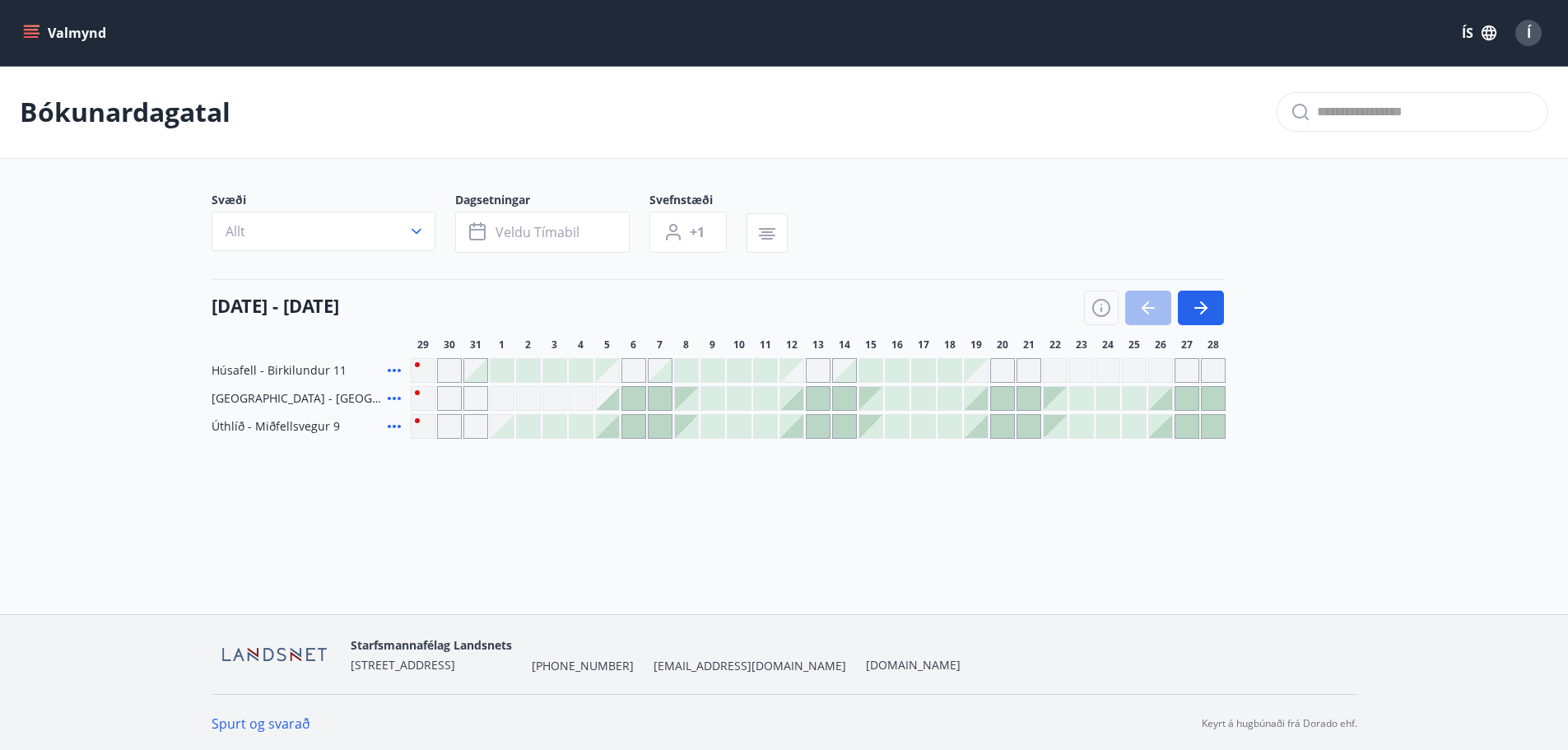
click at [635, 378] on div "Gráir dagar eru ekki bókanlegir" at bounding box center [633, 370] width 24 height 24
click at [658, 374] on div at bounding box center [660, 370] width 23 height 23
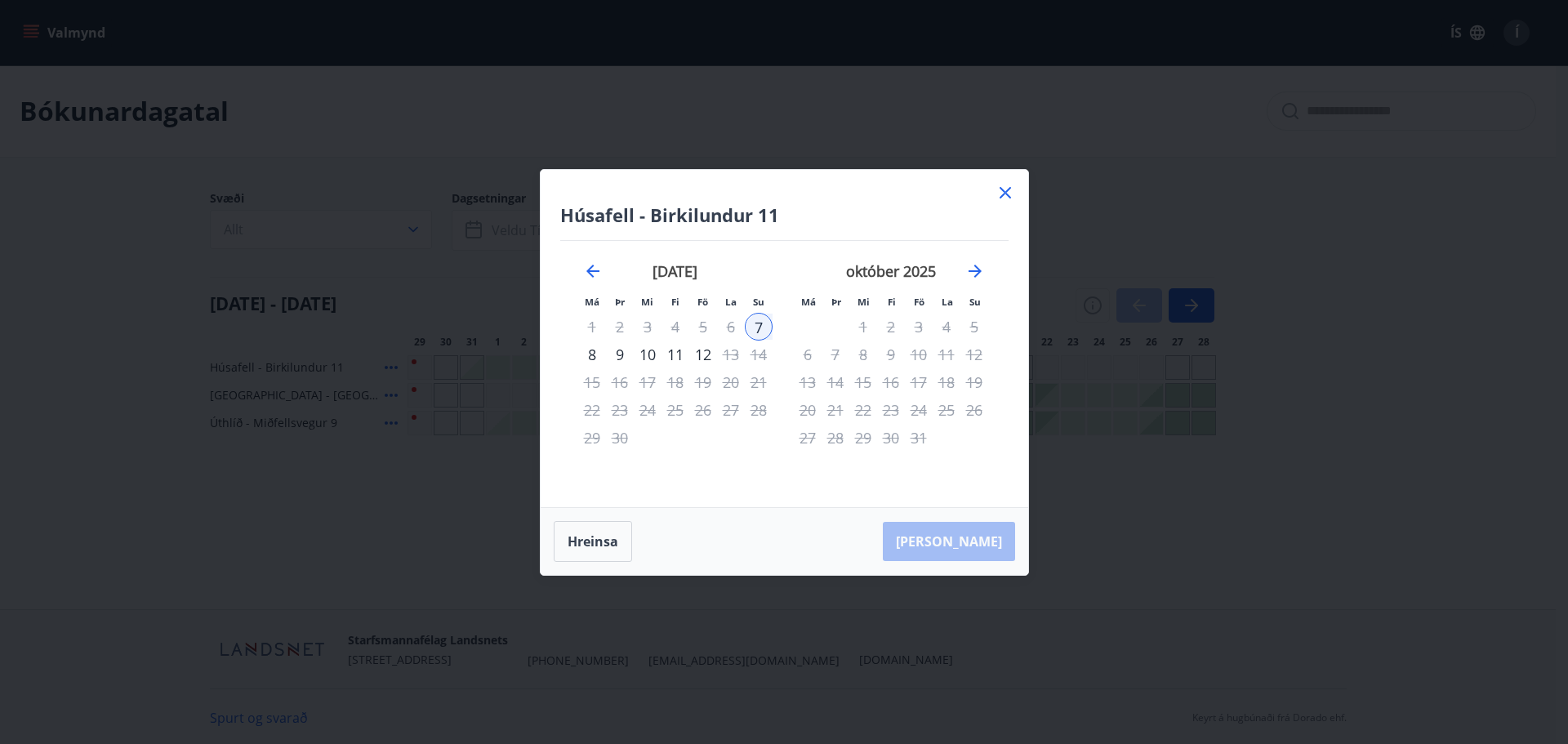
click at [1004, 192] on icon at bounding box center [1006, 193] width 12 height 12
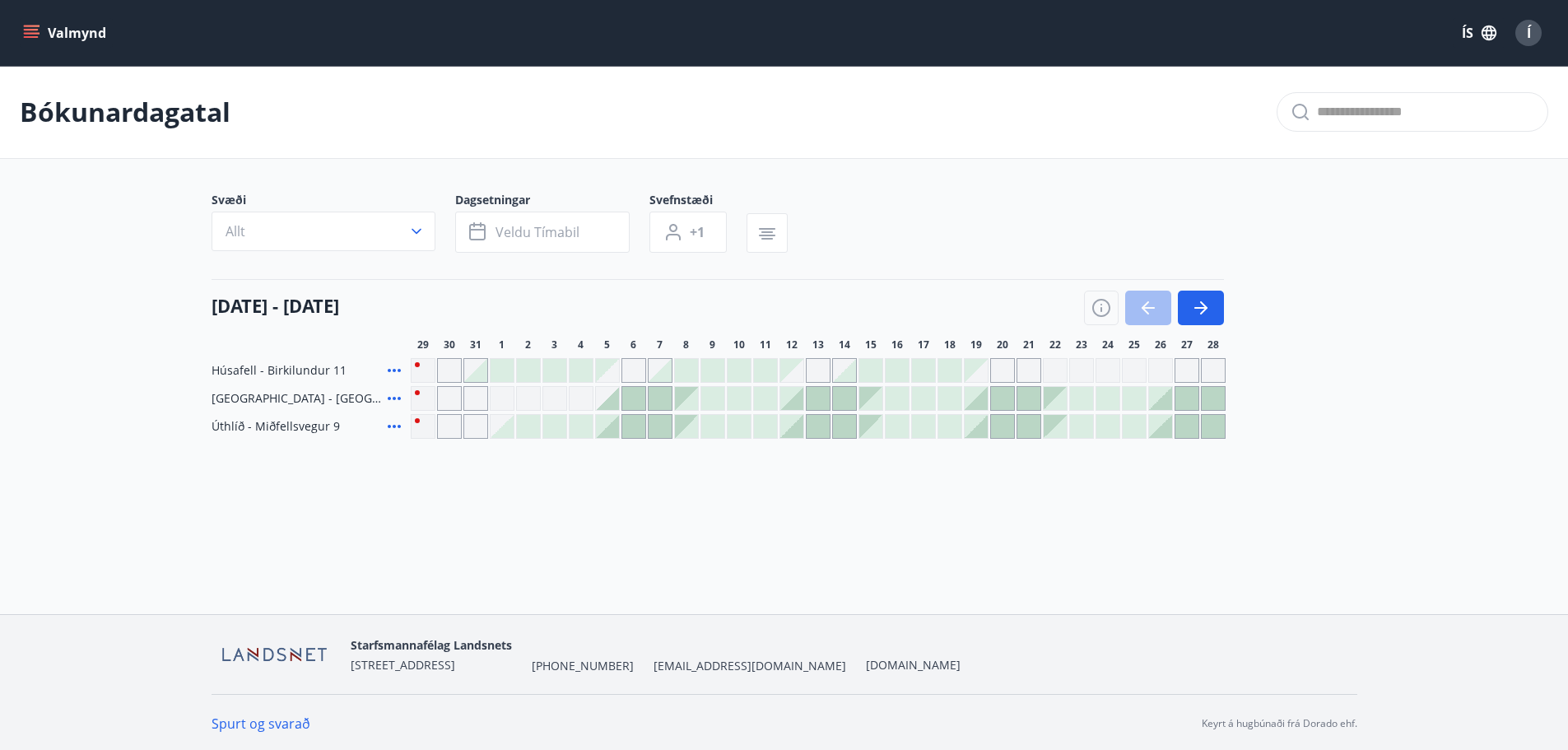
click at [613, 434] on div at bounding box center [607, 426] width 23 height 23
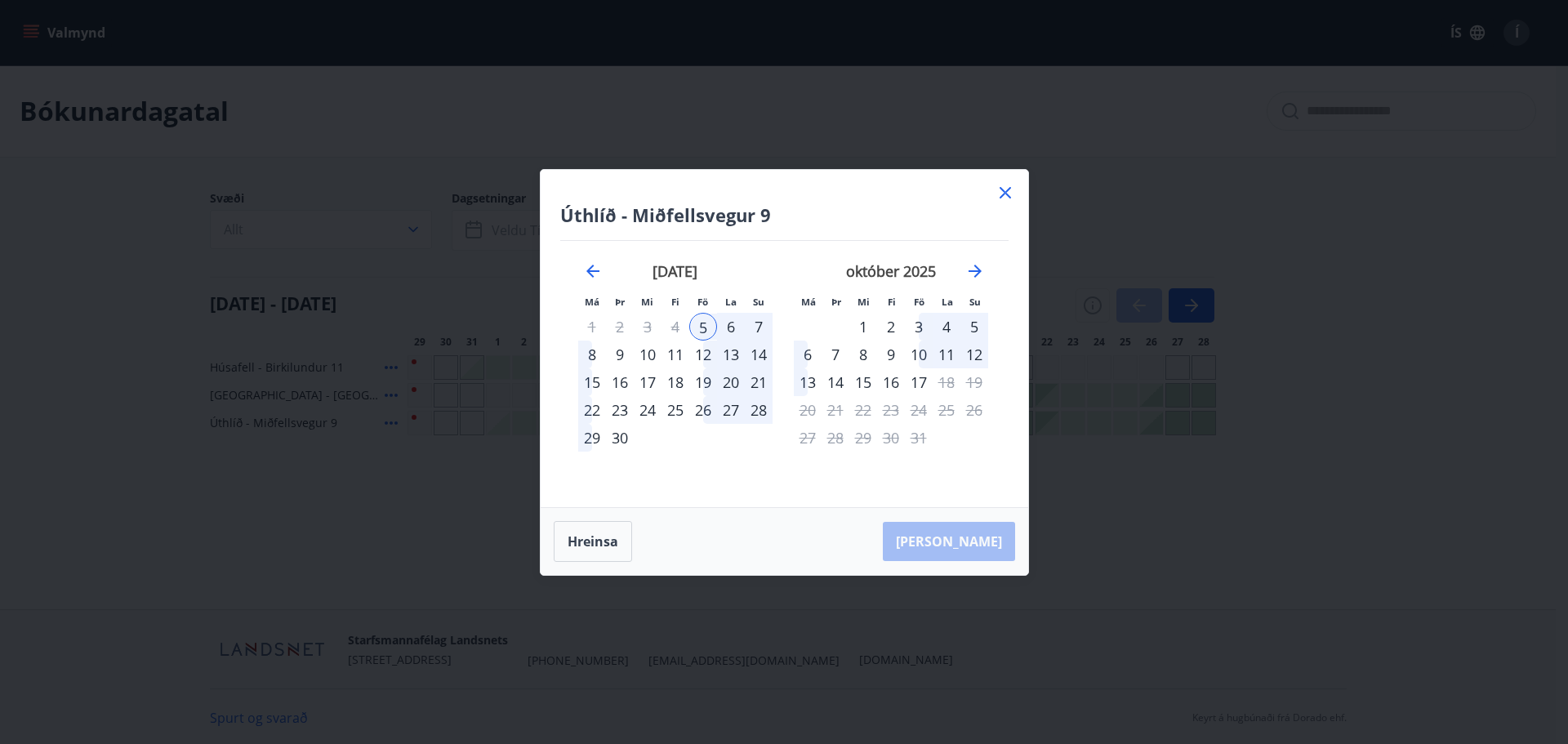
click at [707, 330] on div "5" at bounding box center [703, 326] width 28 height 28
click at [707, 329] on div "5" at bounding box center [703, 326] width 28 height 28
click at [751, 328] on div "7" at bounding box center [758, 326] width 28 height 28
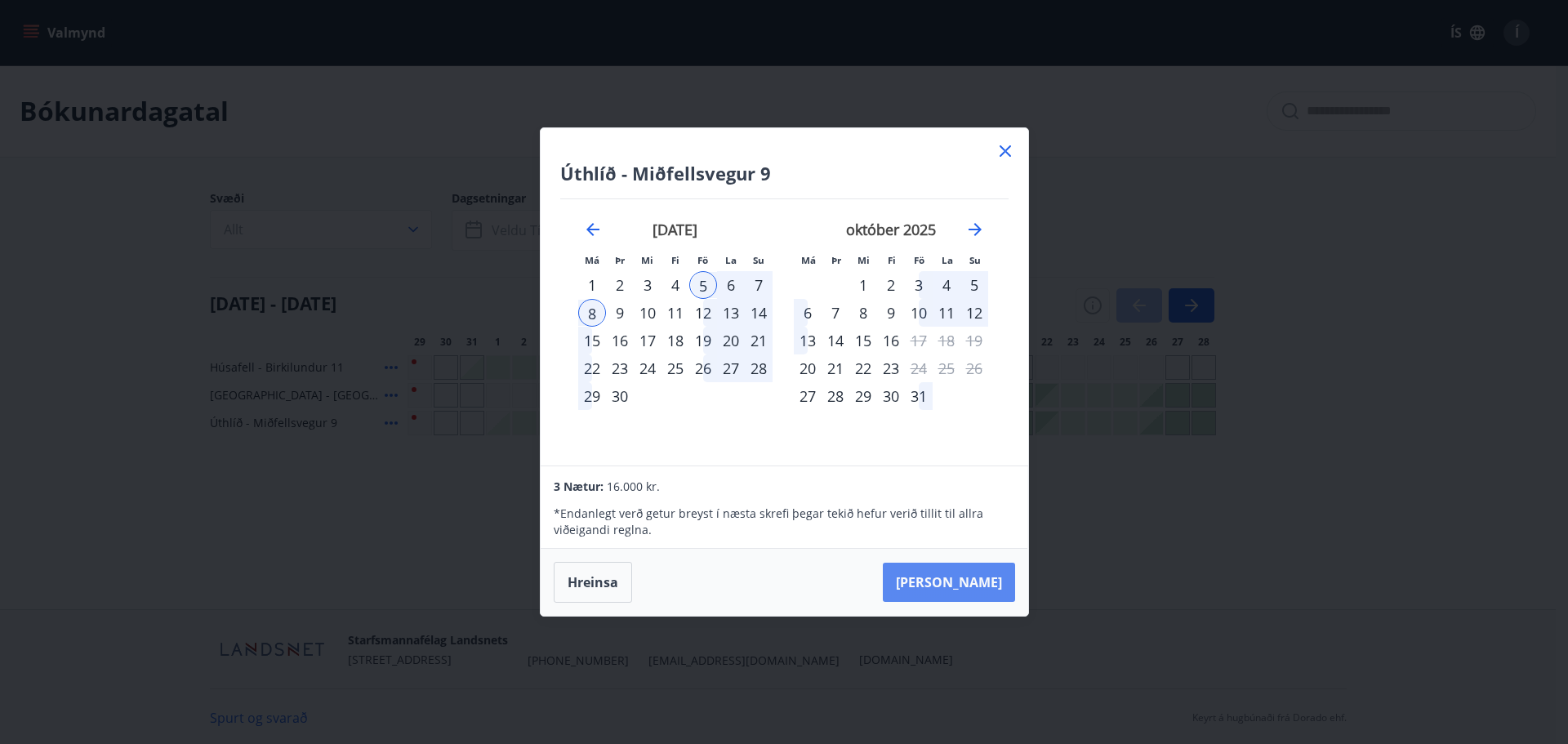
click at [977, 581] on button "[PERSON_NAME]" at bounding box center [949, 582] width 133 height 39
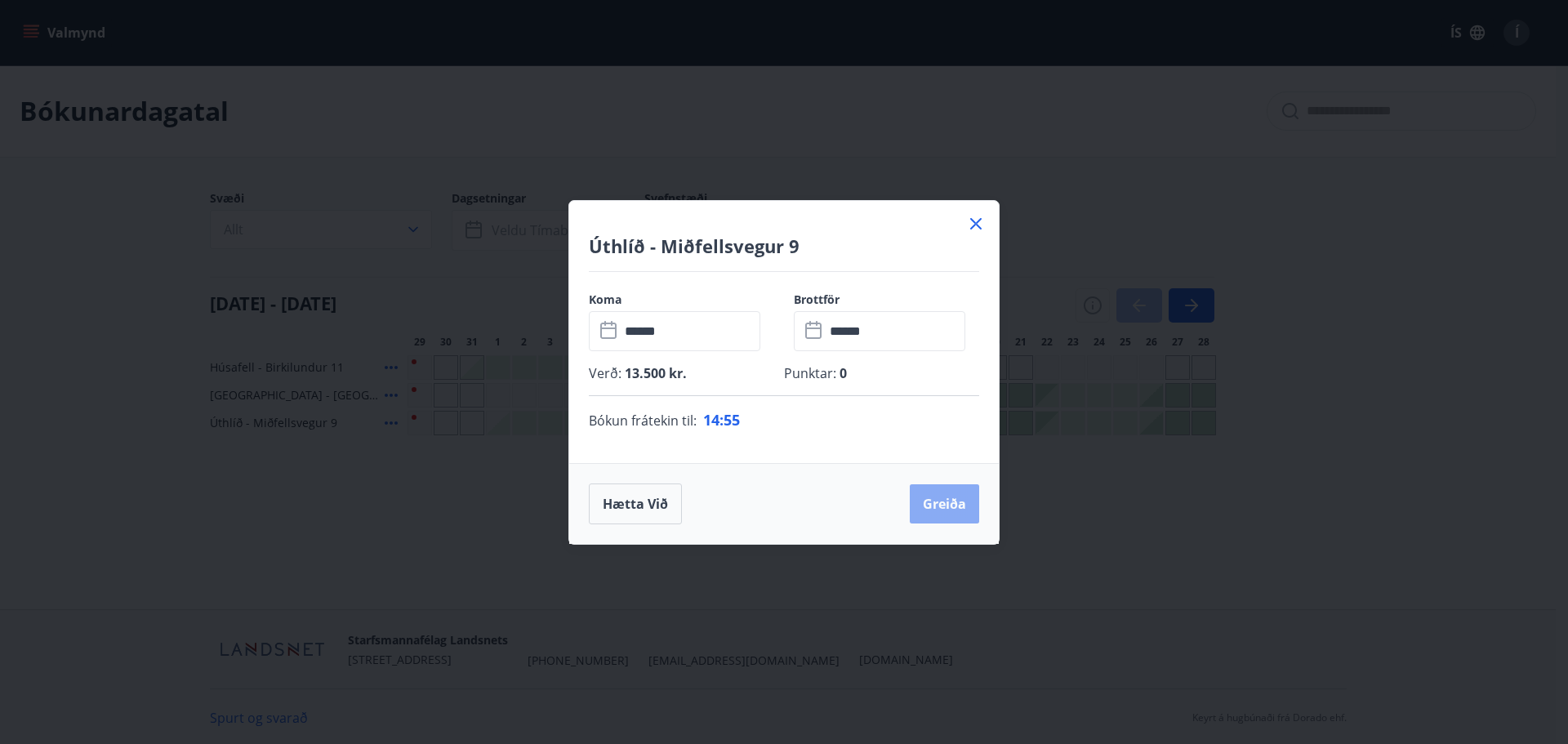
click at [947, 504] on button "Greiða" at bounding box center [944, 504] width 69 height 39
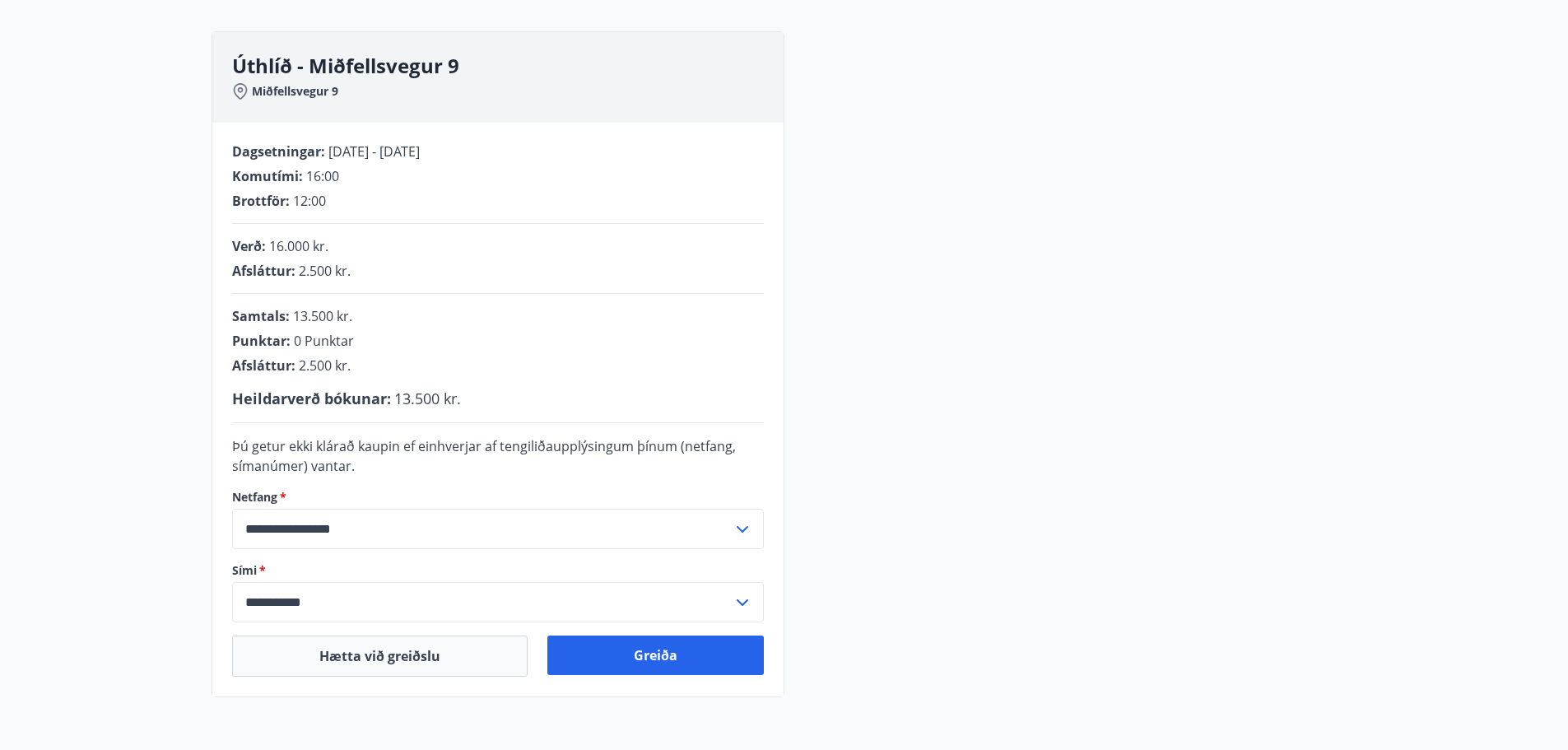
scroll to position [364, 0]
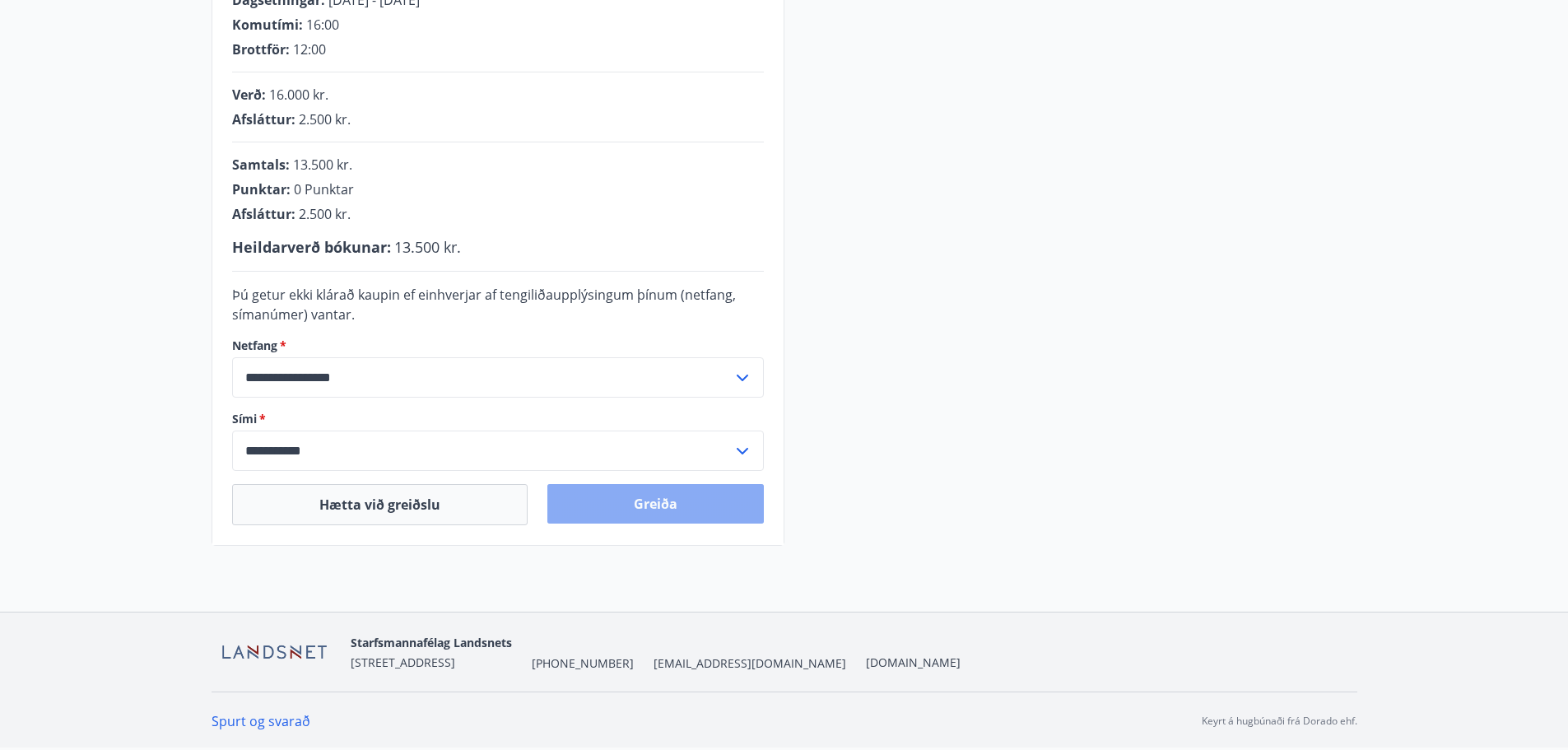
click at [659, 501] on button "Greiða" at bounding box center [655, 504] width 217 height 40
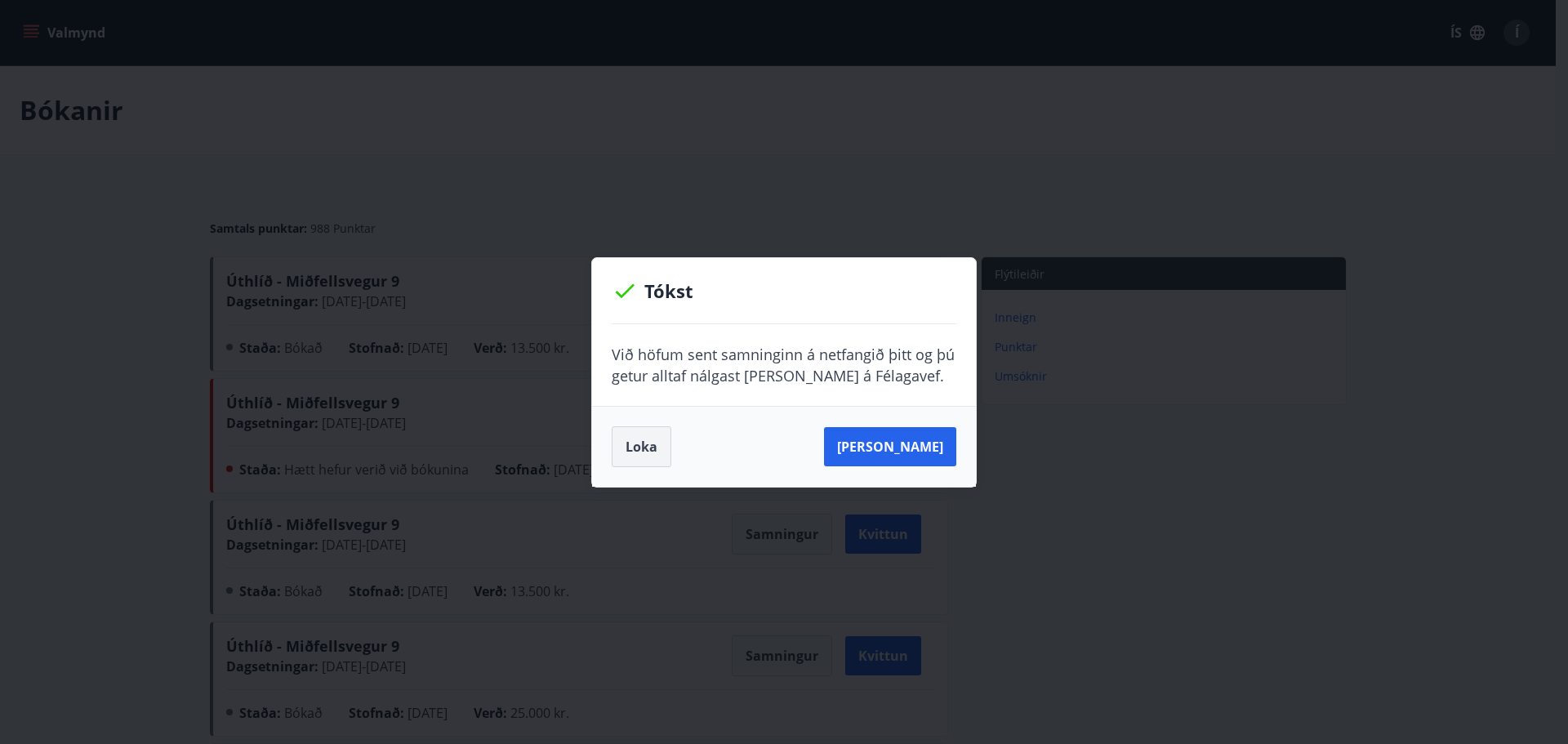
click at [649, 450] on button "Loka" at bounding box center [641, 446] width 59 height 41
